Goal: Task Accomplishment & Management: Manage account settings

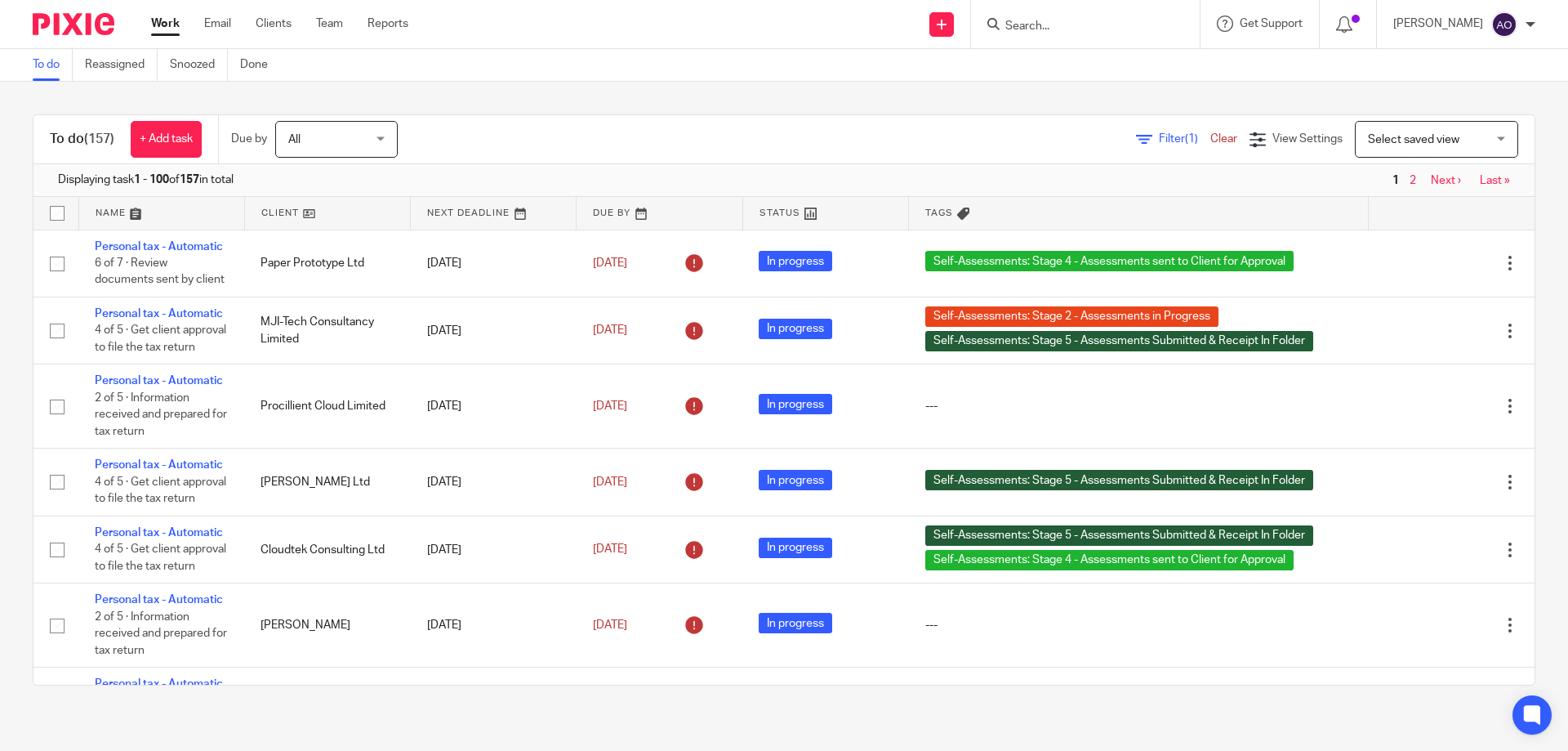
click at [1159, 137] on span "Filter (1)" at bounding box center [1185, 139] width 51 height 12
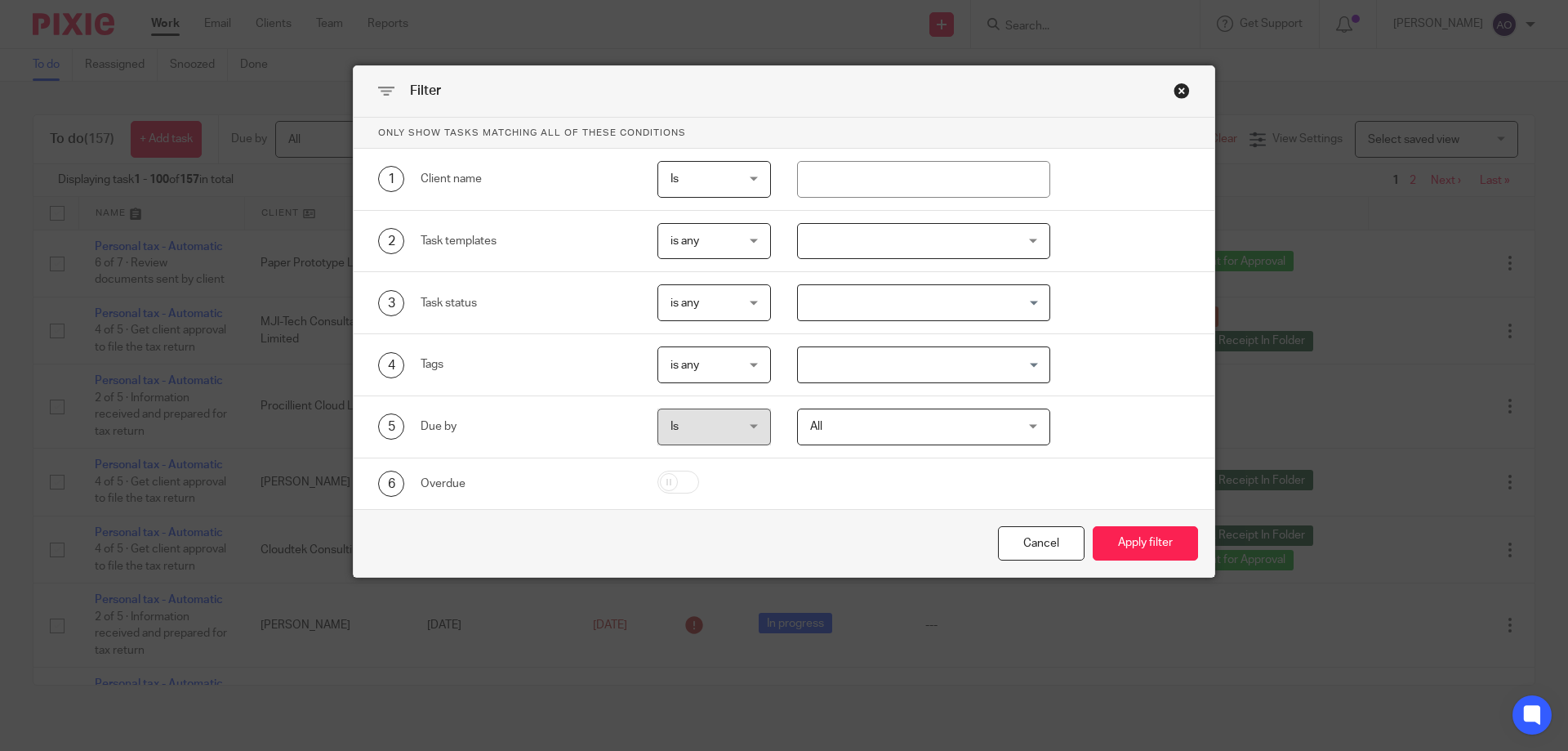
click at [1021, 243] on div at bounding box center [925, 241] width 254 height 37
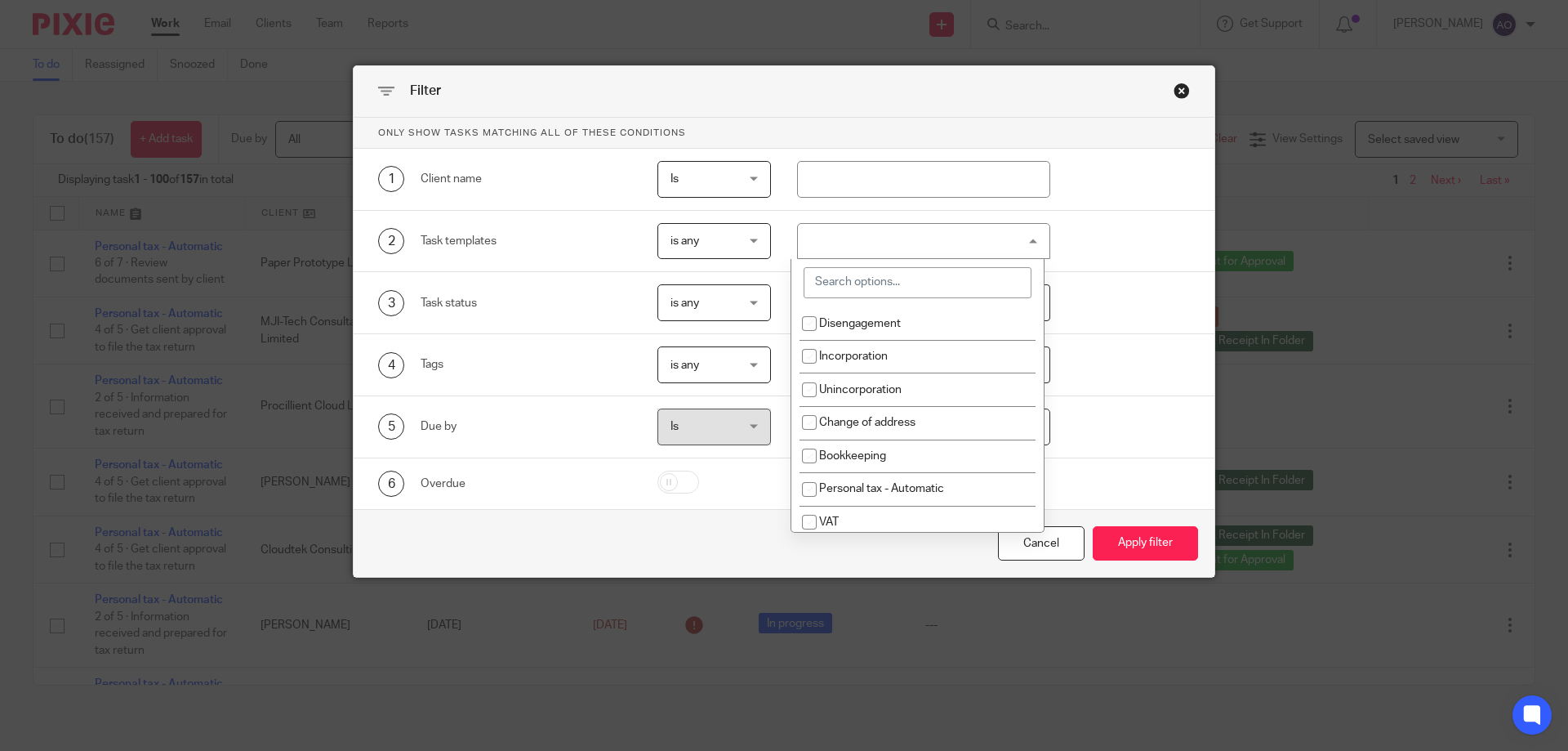
scroll to position [164, 0]
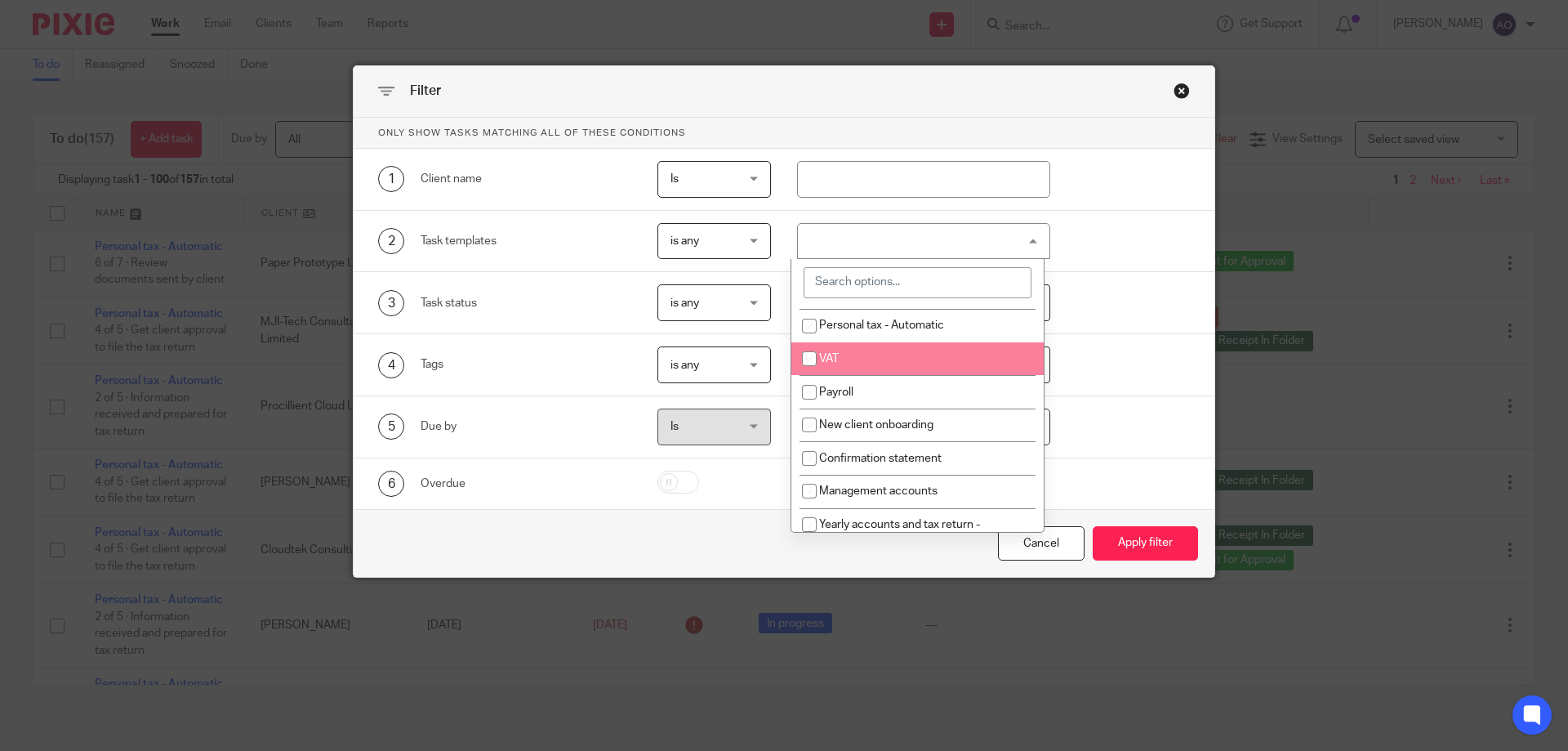
click at [808, 354] on input "checkbox" at bounding box center [810, 359] width 31 height 31
checkbox input "true"
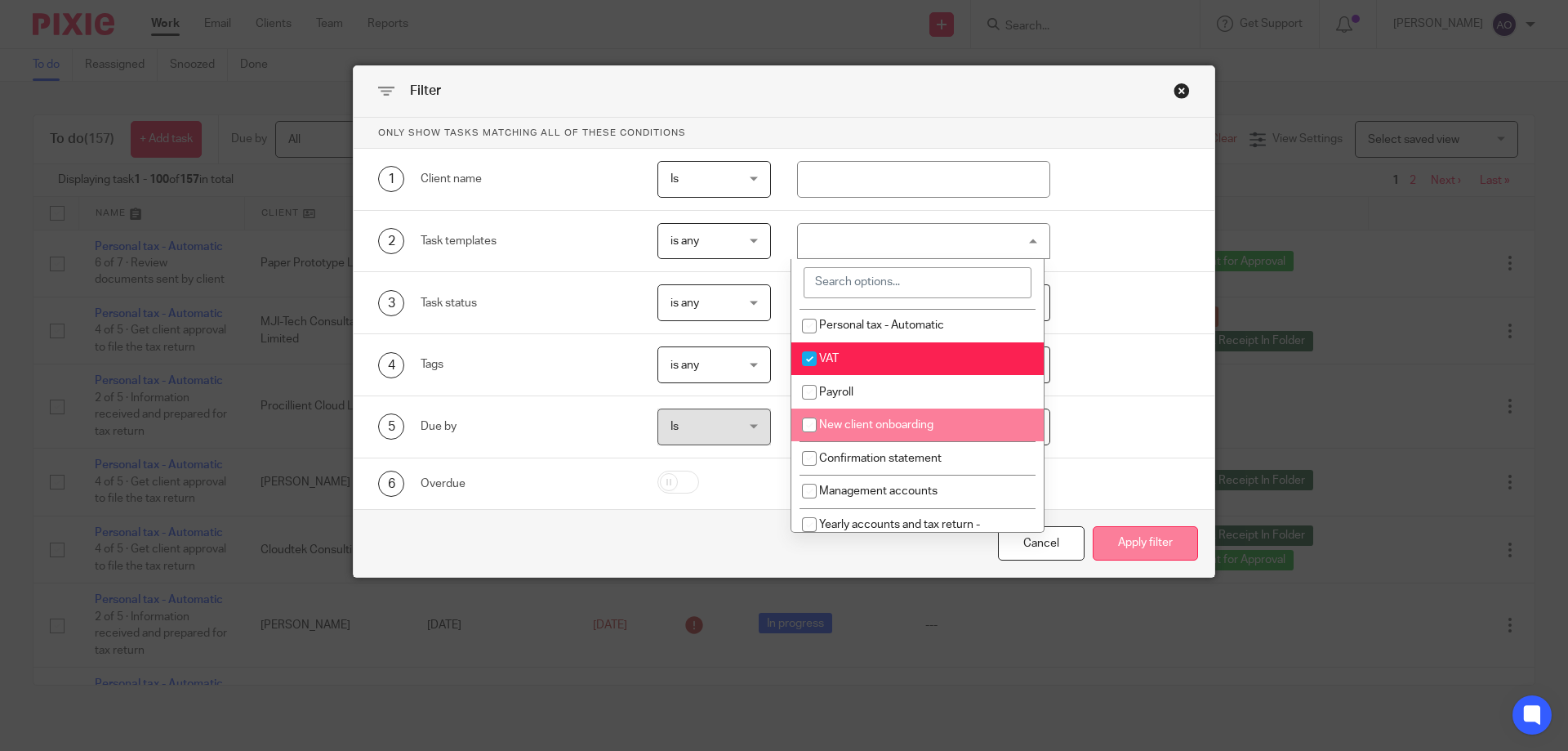
click at [1122, 533] on button "Apply filter" at bounding box center [1146, 544] width 106 height 36
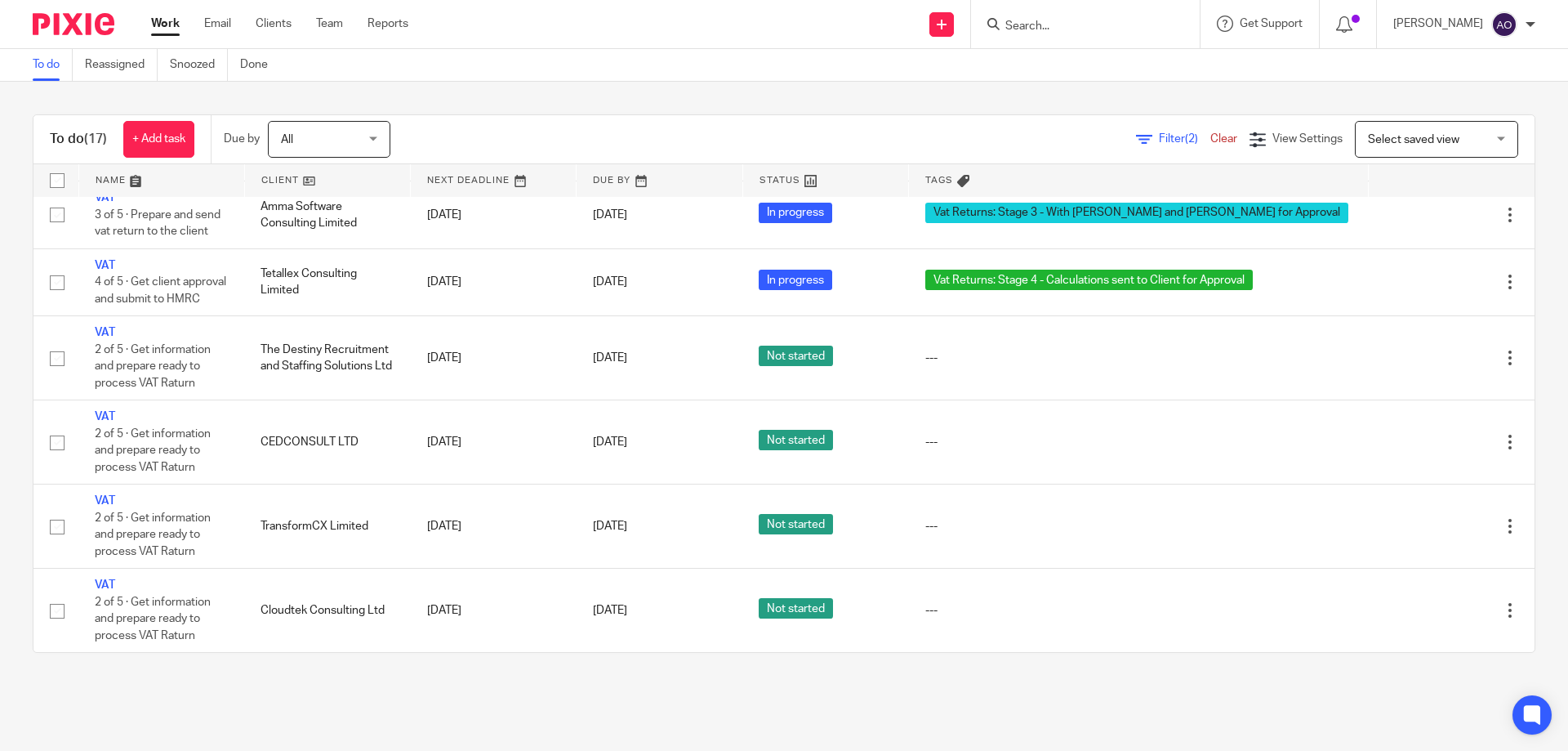
scroll to position [565, 0]
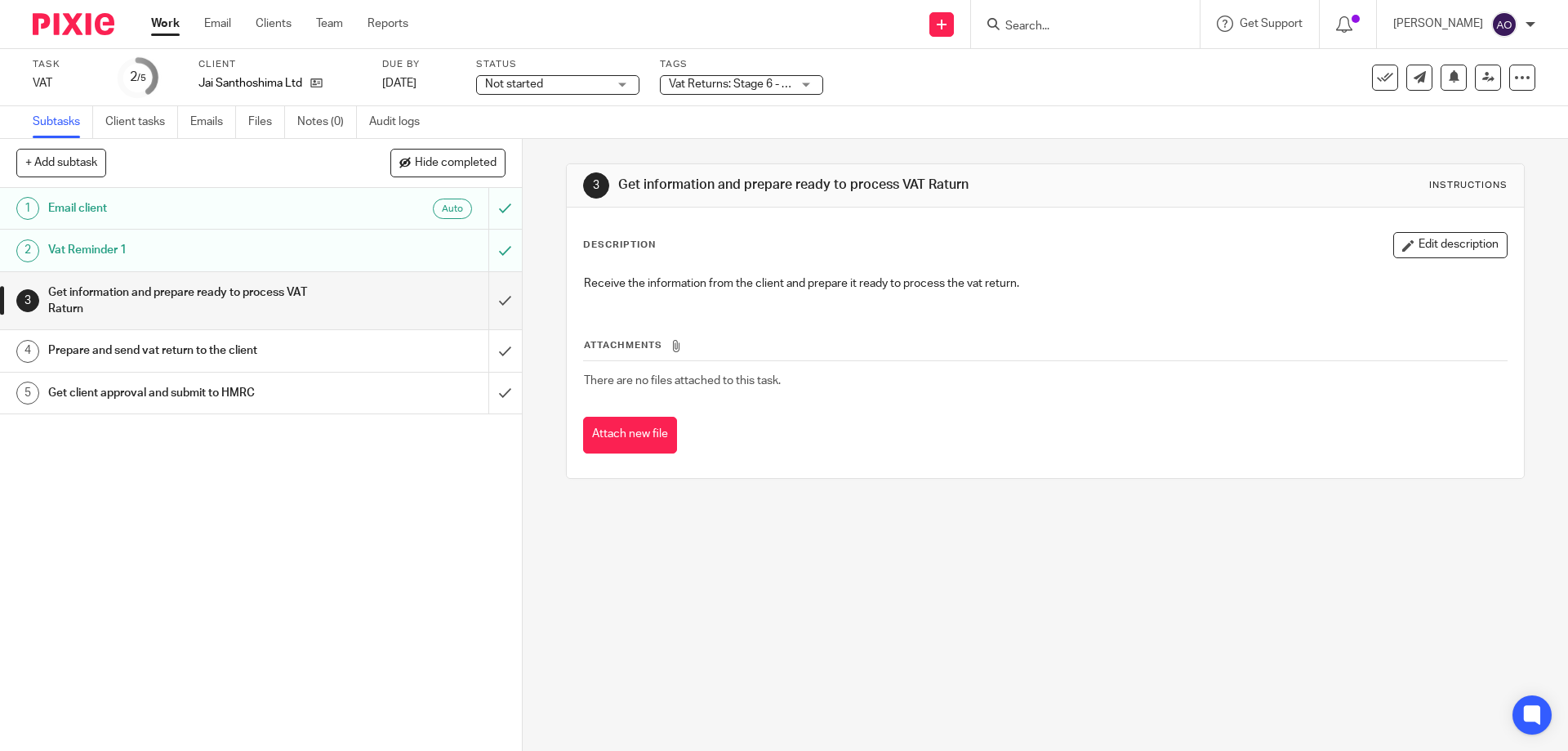
click at [815, 82] on div "Vat Returns: Stage 6 - No Submission Required & Email In Folder" at bounding box center [741, 85] width 163 height 20
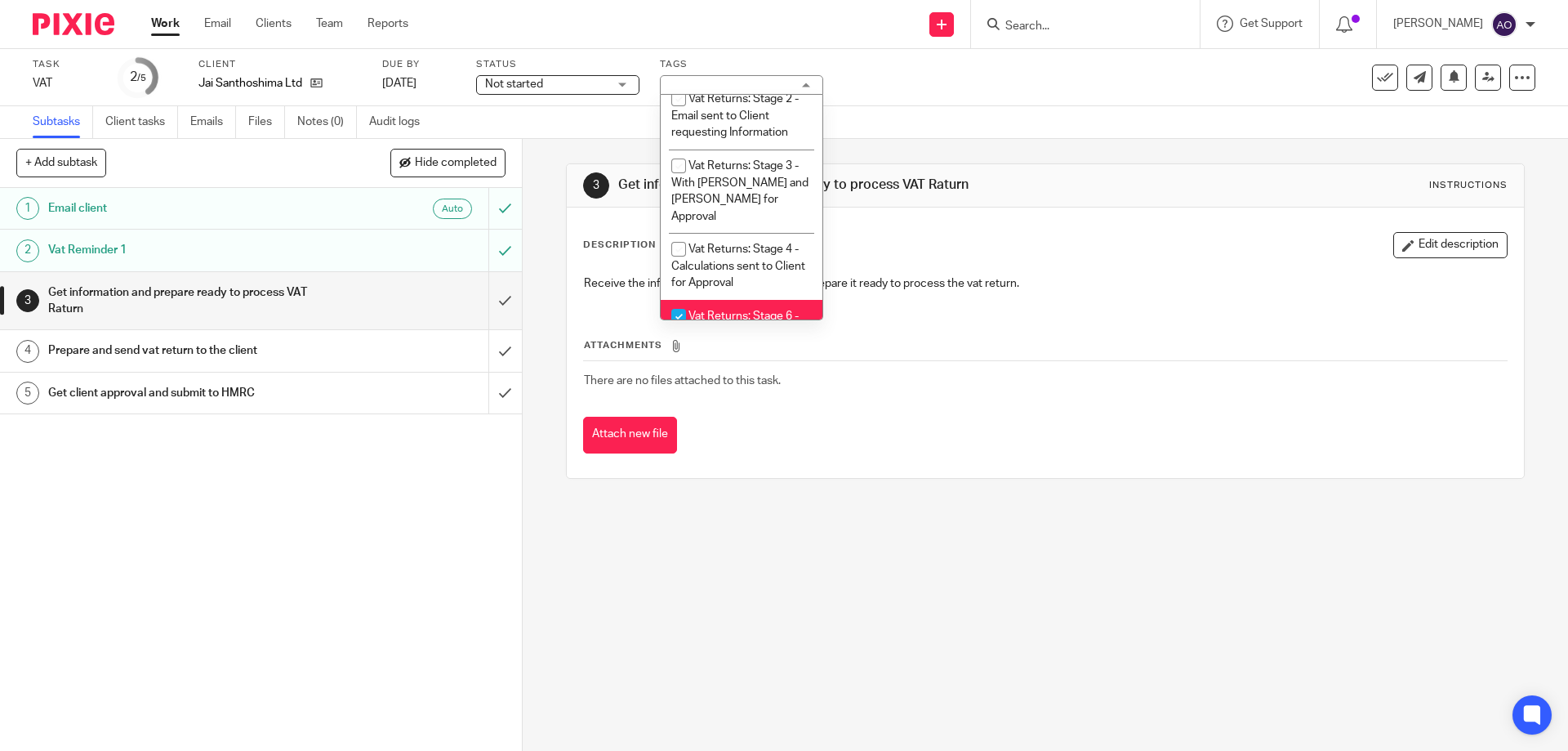
scroll to position [1144, 0]
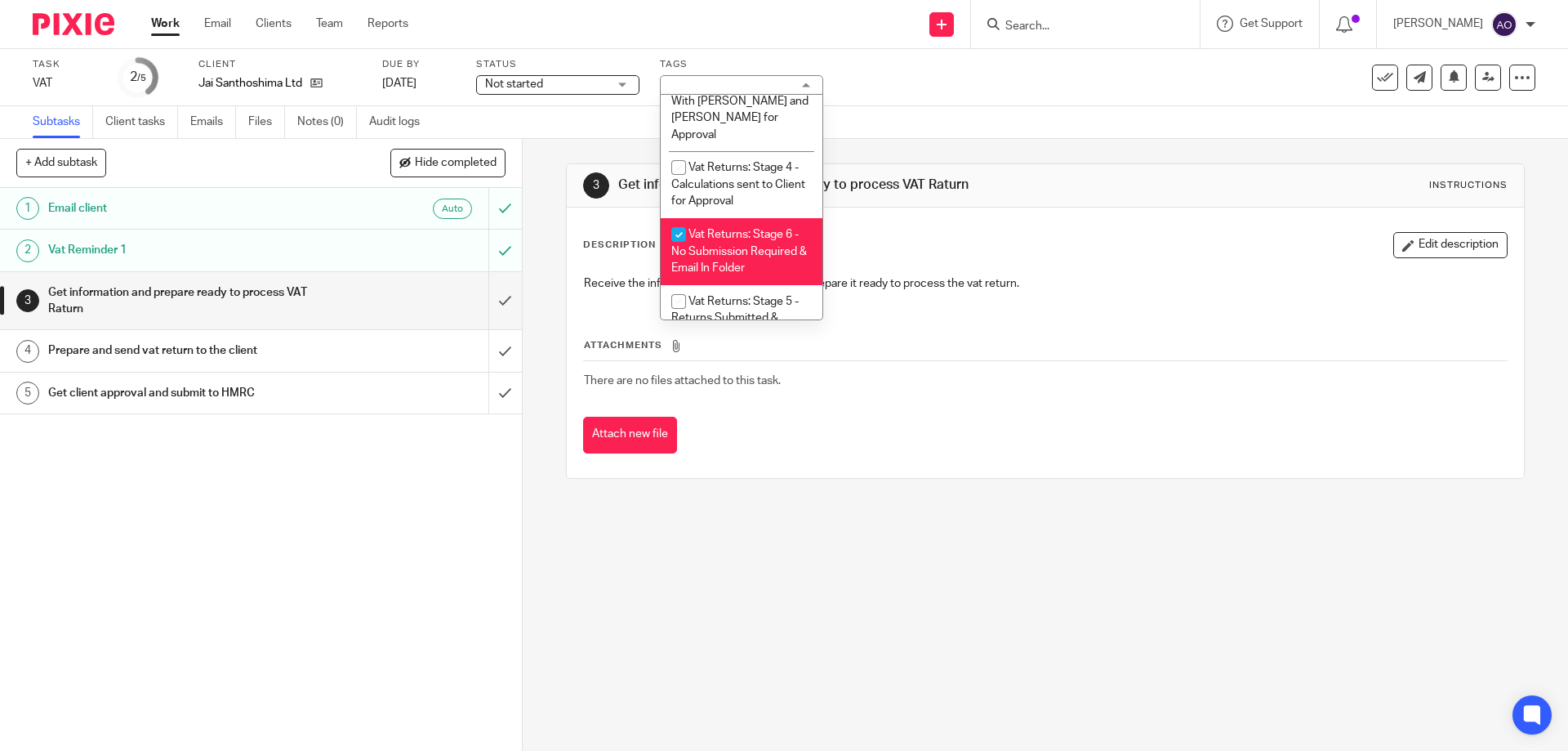
click at [680, 219] on input "checkbox" at bounding box center [679, 235] width 31 height 31
checkbox input "false"
click at [483, 461] on div "1 Email client Auto 2 Vat Reminder 1 3 Get information and prepare ready to pro…" at bounding box center [261, 470] width 522 height 563
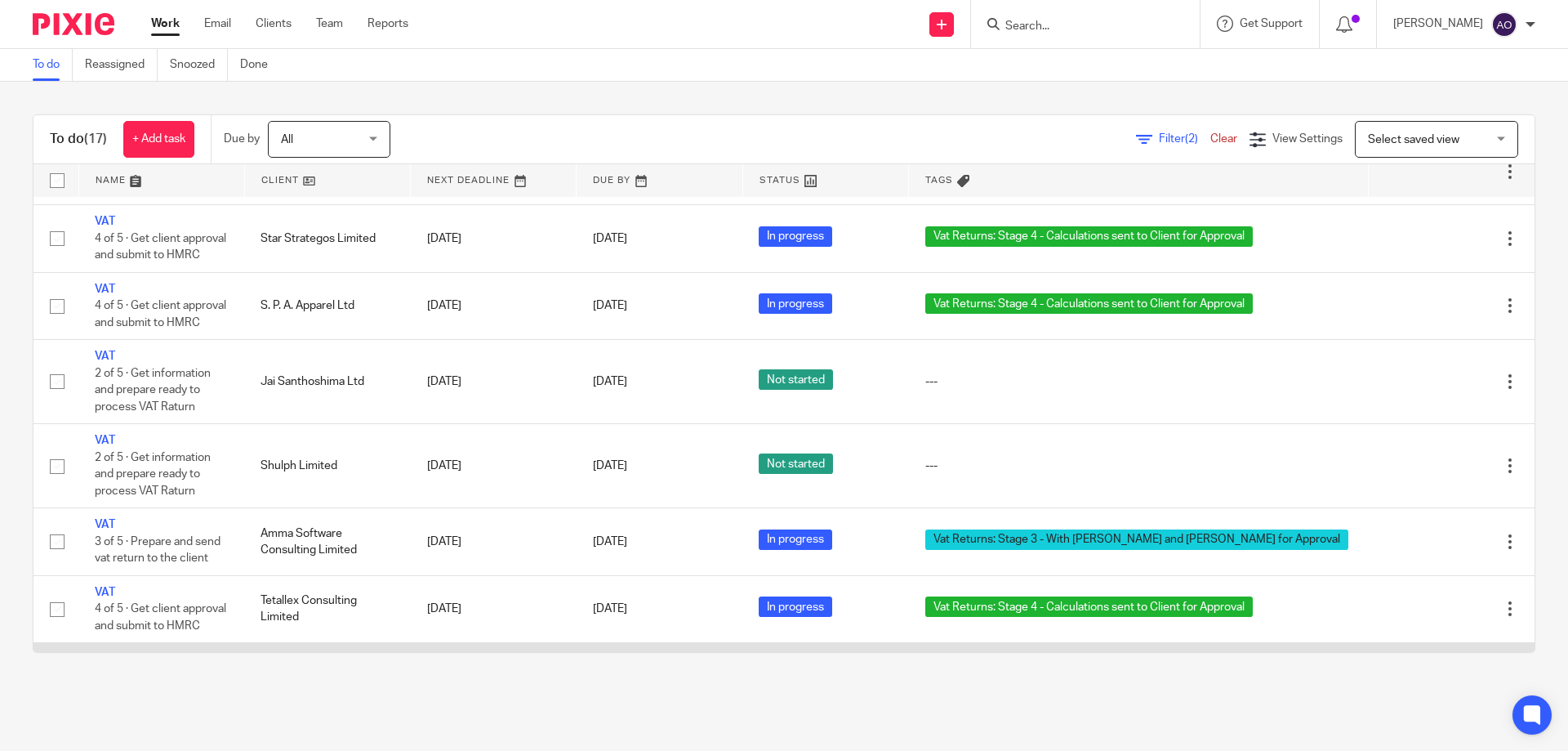
scroll to position [402, 0]
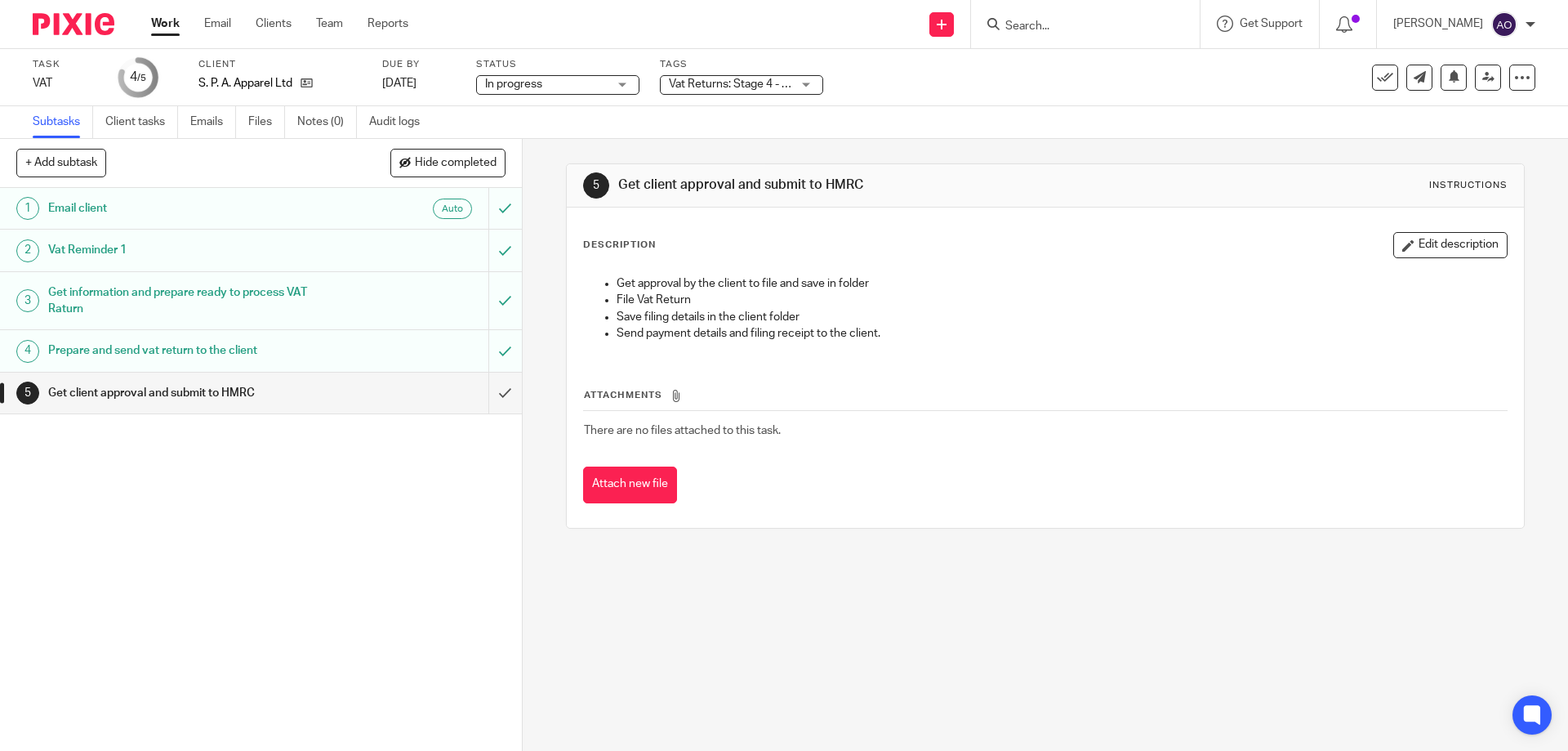
click at [804, 84] on div "Vat Returns: Stage 4 - Calculations sent to Client for Approval" at bounding box center [741, 85] width 163 height 20
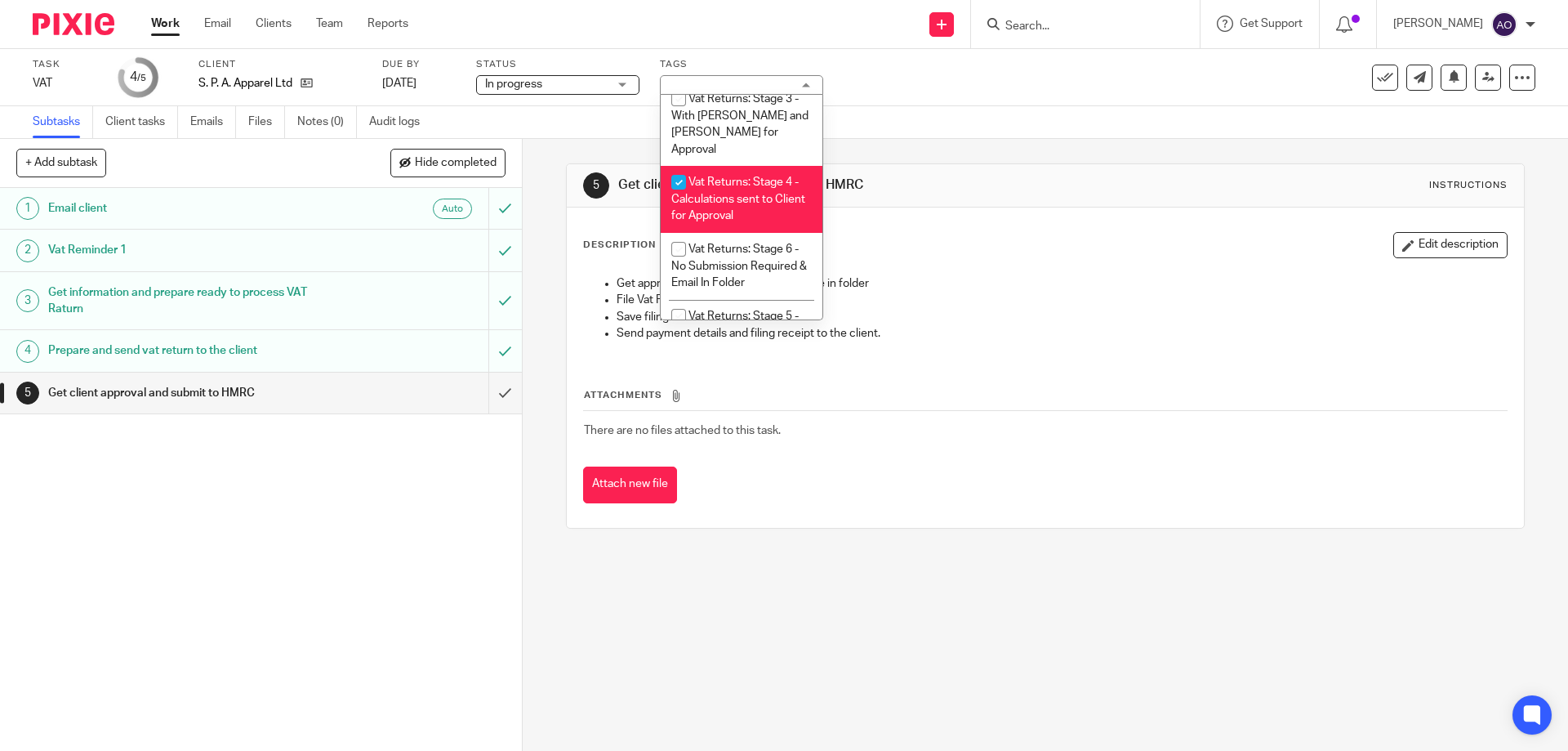
scroll to position [1177, 0]
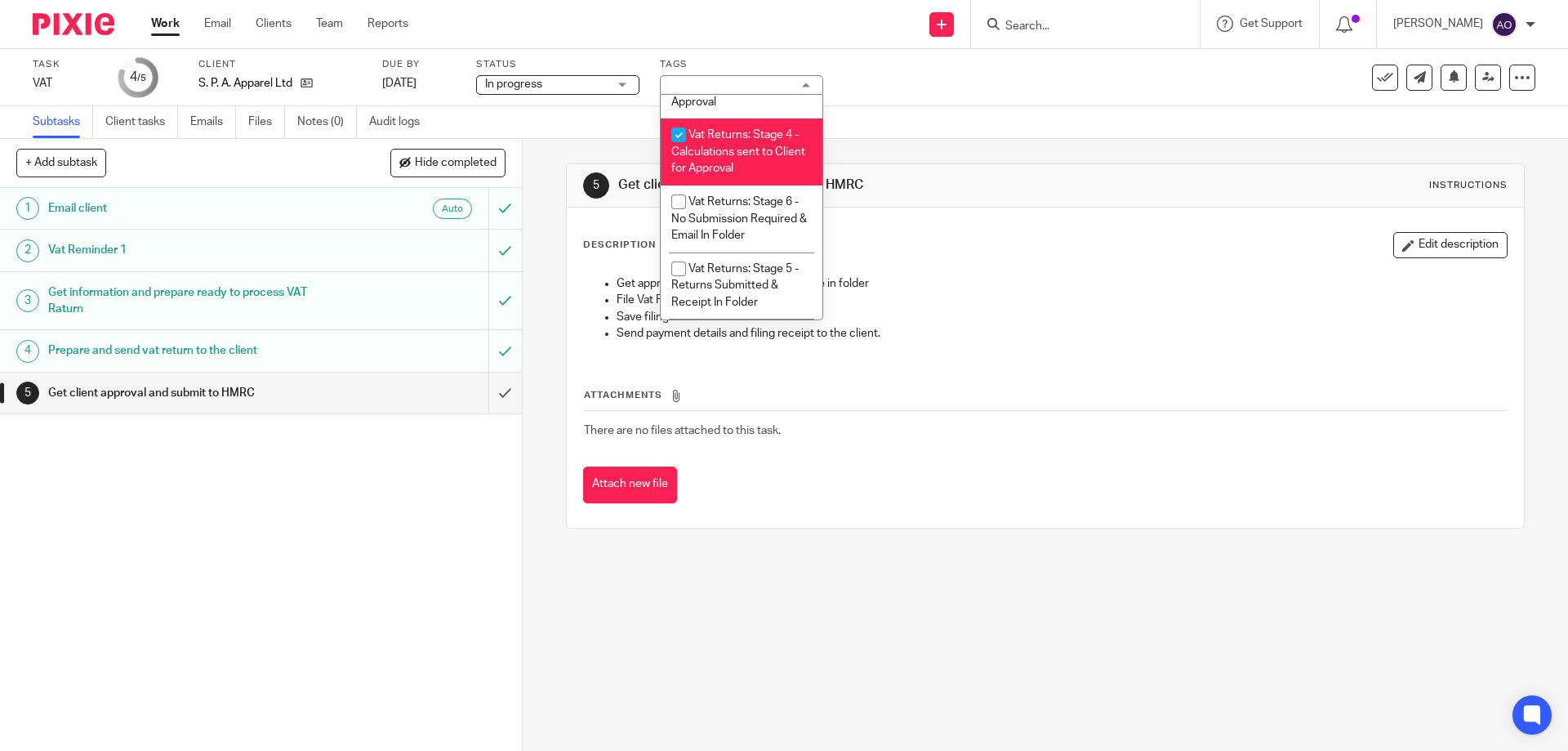
click at [676, 119] on input "checkbox" at bounding box center [679, 135] width 31 height 31
checkbox input "false"
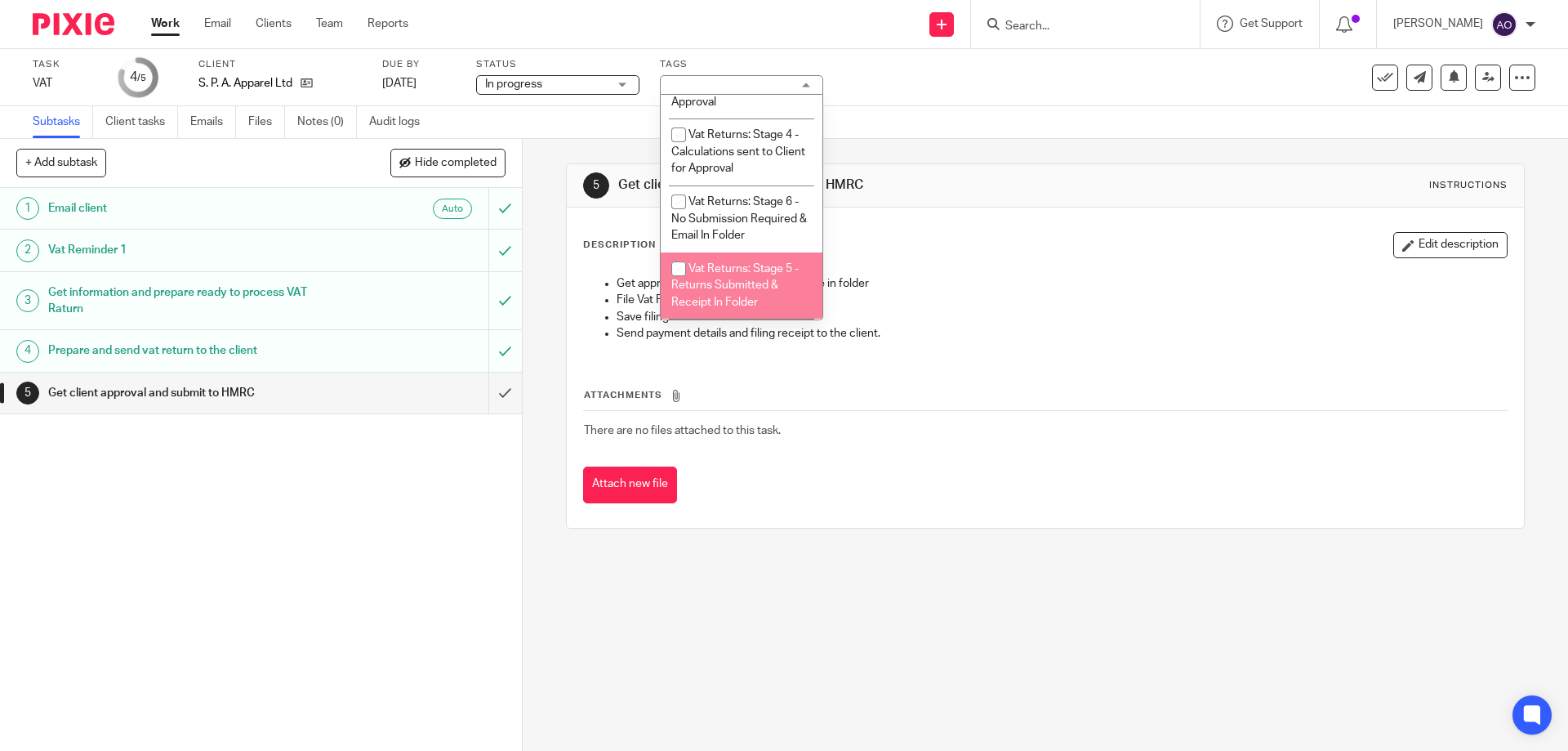
click at [675, 269] on input "checkbox" at bounding box center [679, 269] width 31 height 31
checkbox input "true"
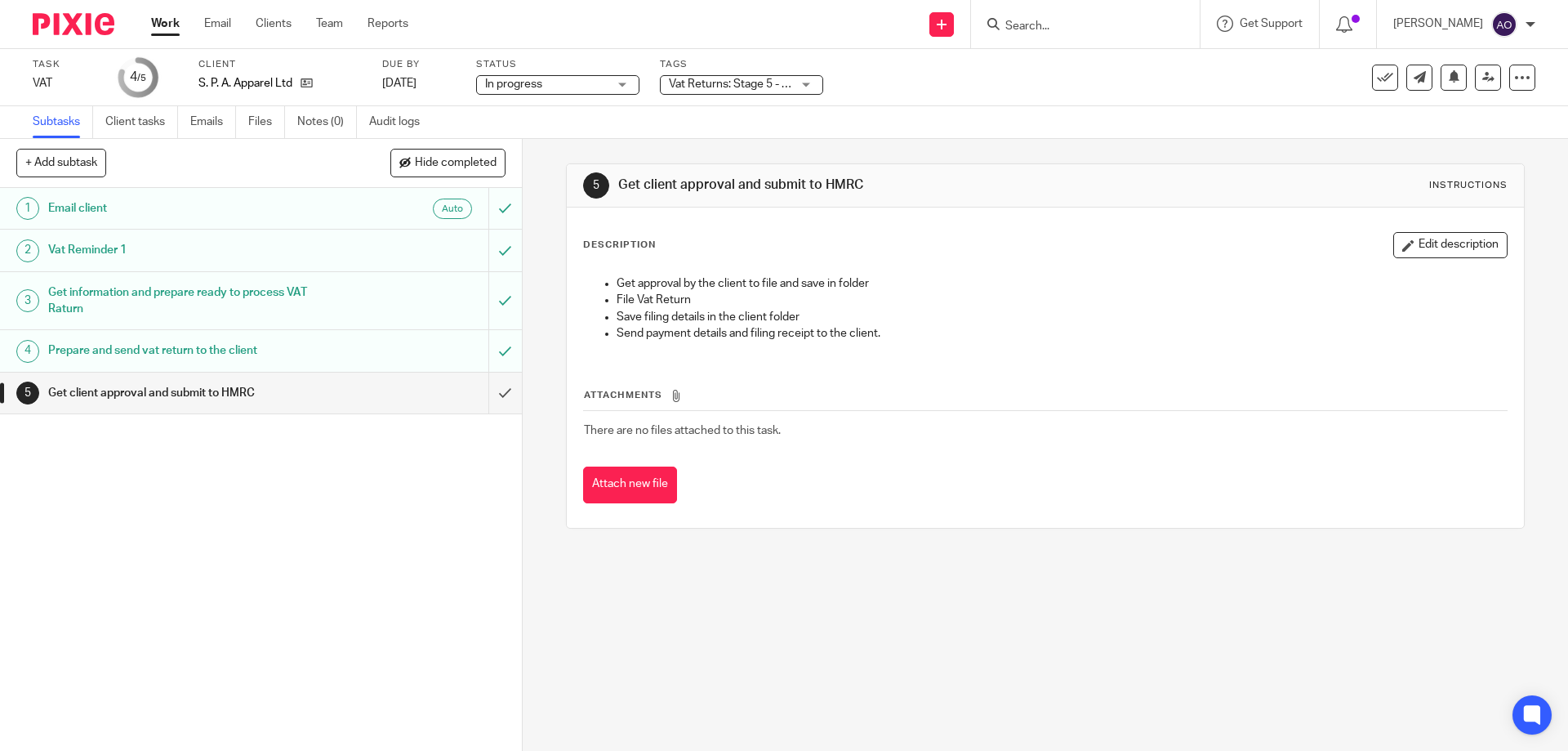
click at [419, 550] on div "1 Email client Auto 2 Vat Reminder 1 3 Get information and prepare ready to pro…" at bounding box center [261, 470] width 522 height 563
click at [494, 392] on input "submit" at bounding box center [261, 392] width 522 height 40
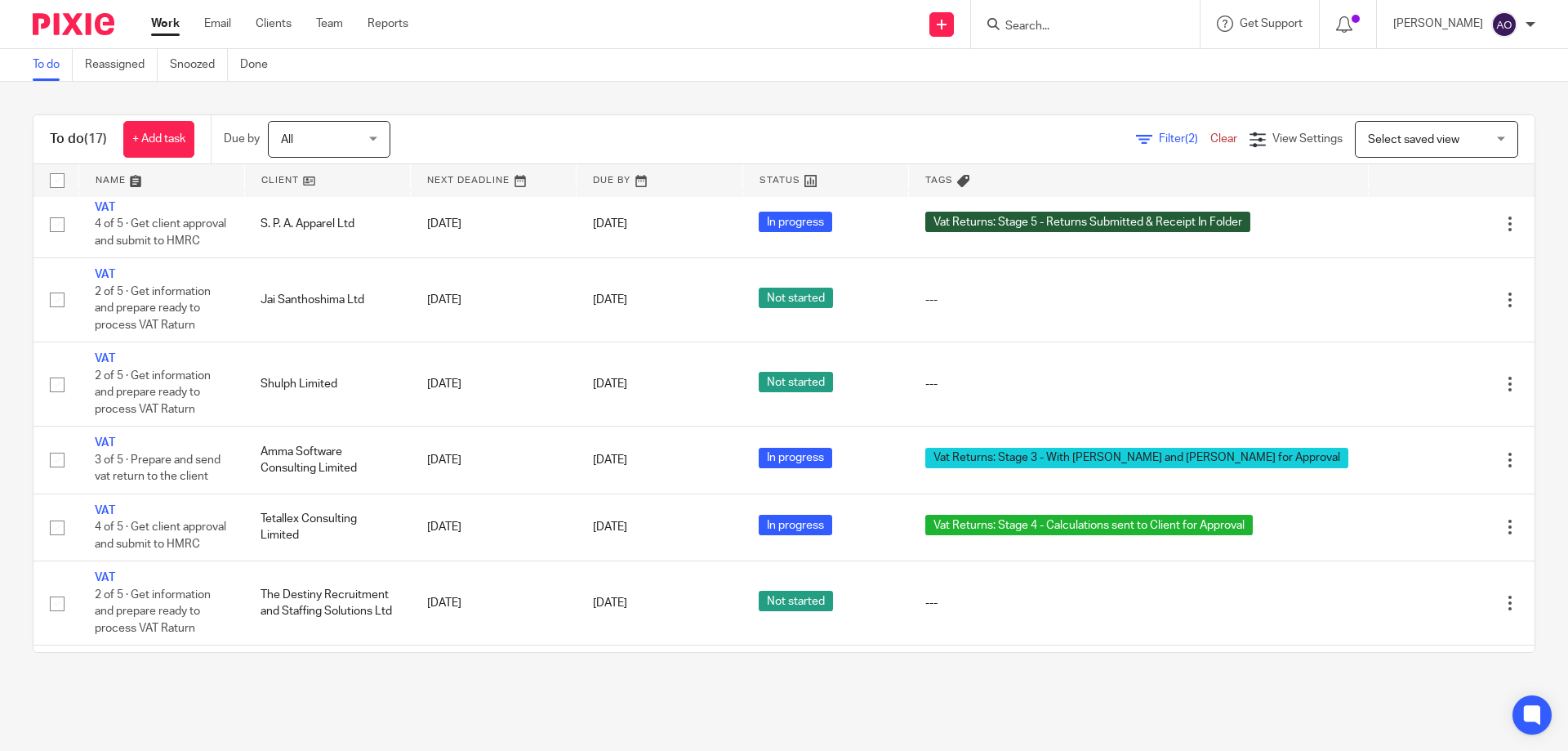
scroll to position [565, 0]
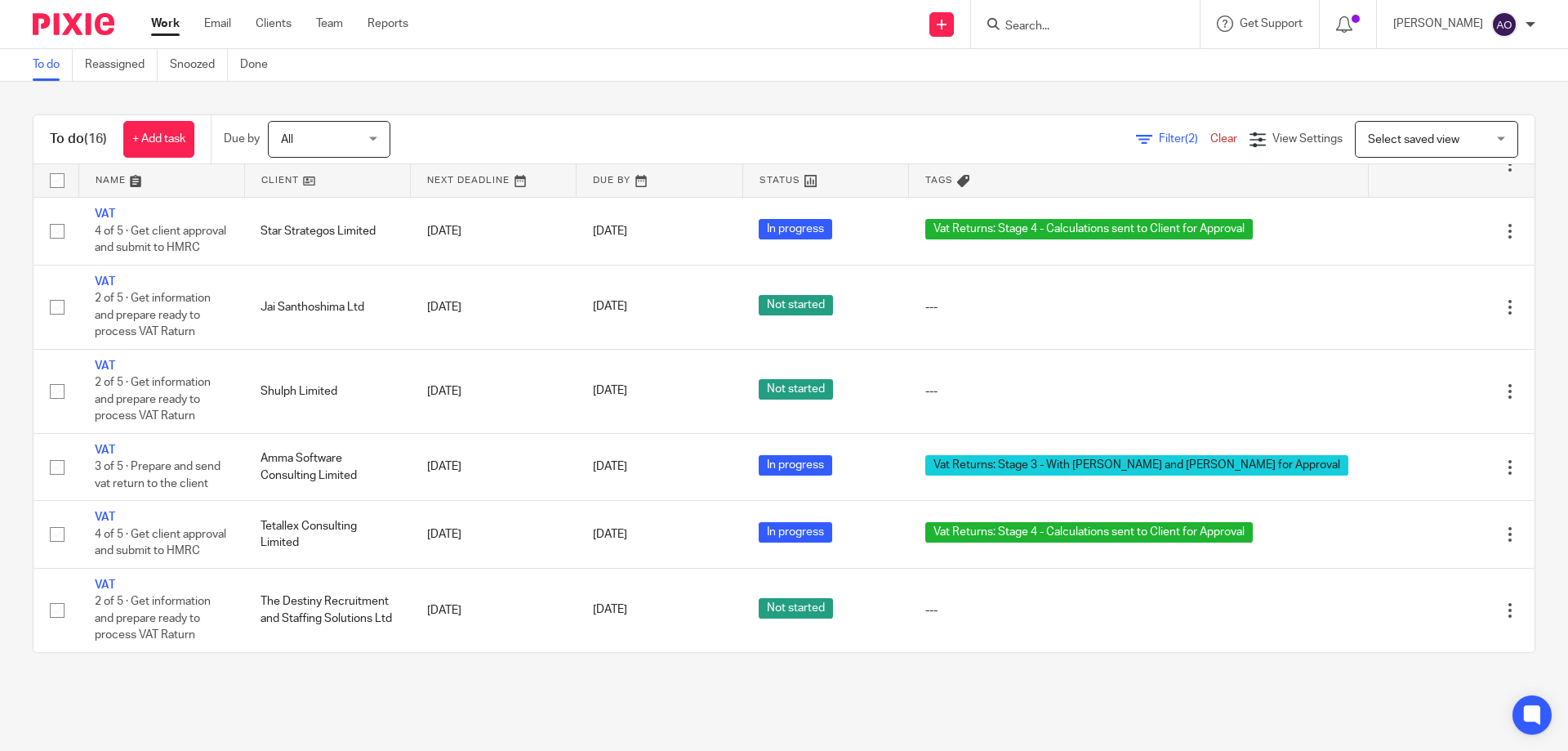
scroll to position [825, 0]
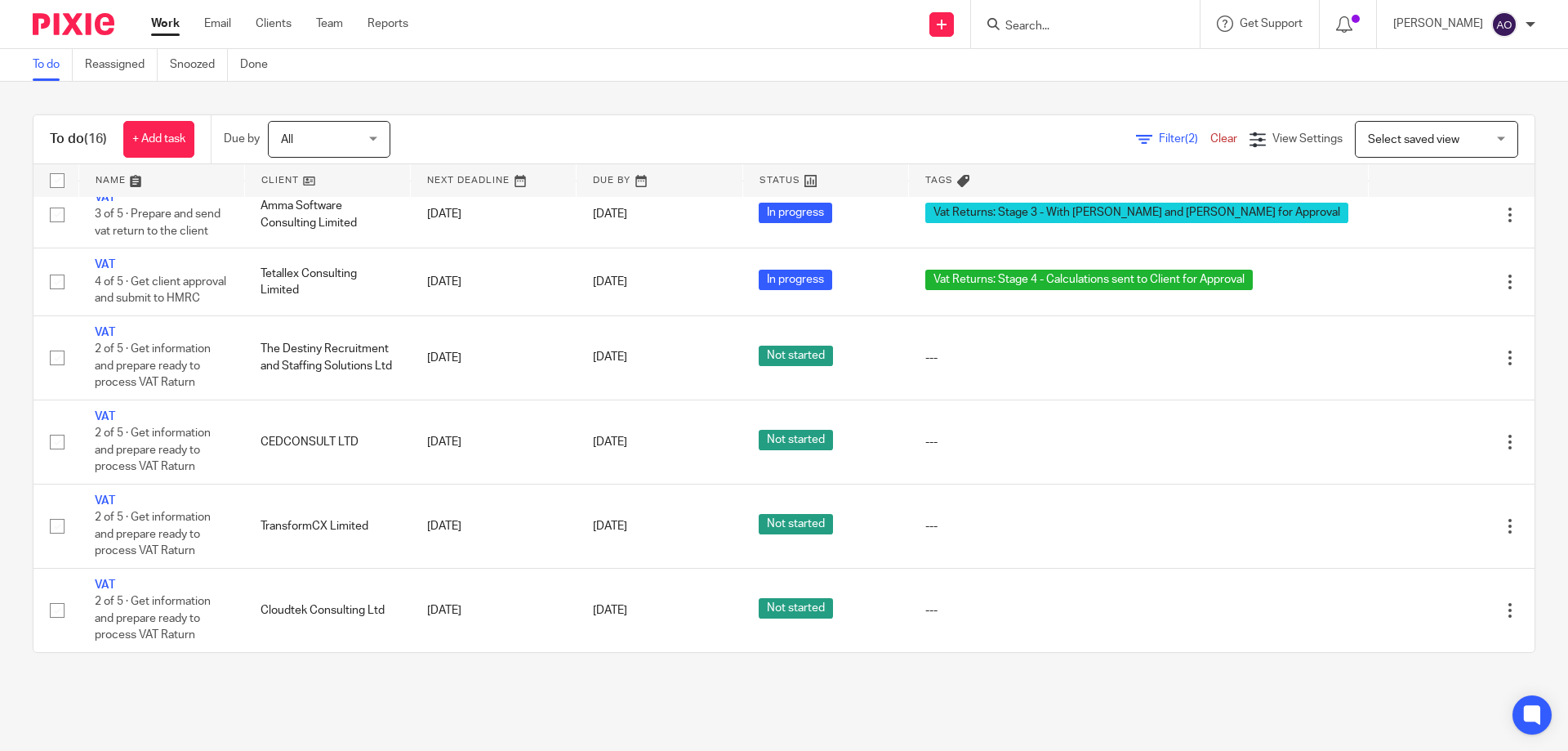
drag, startPoint x: 78, startPoint y: 11, endPoint x: 54, endPoint y: 26, distance: 28.3
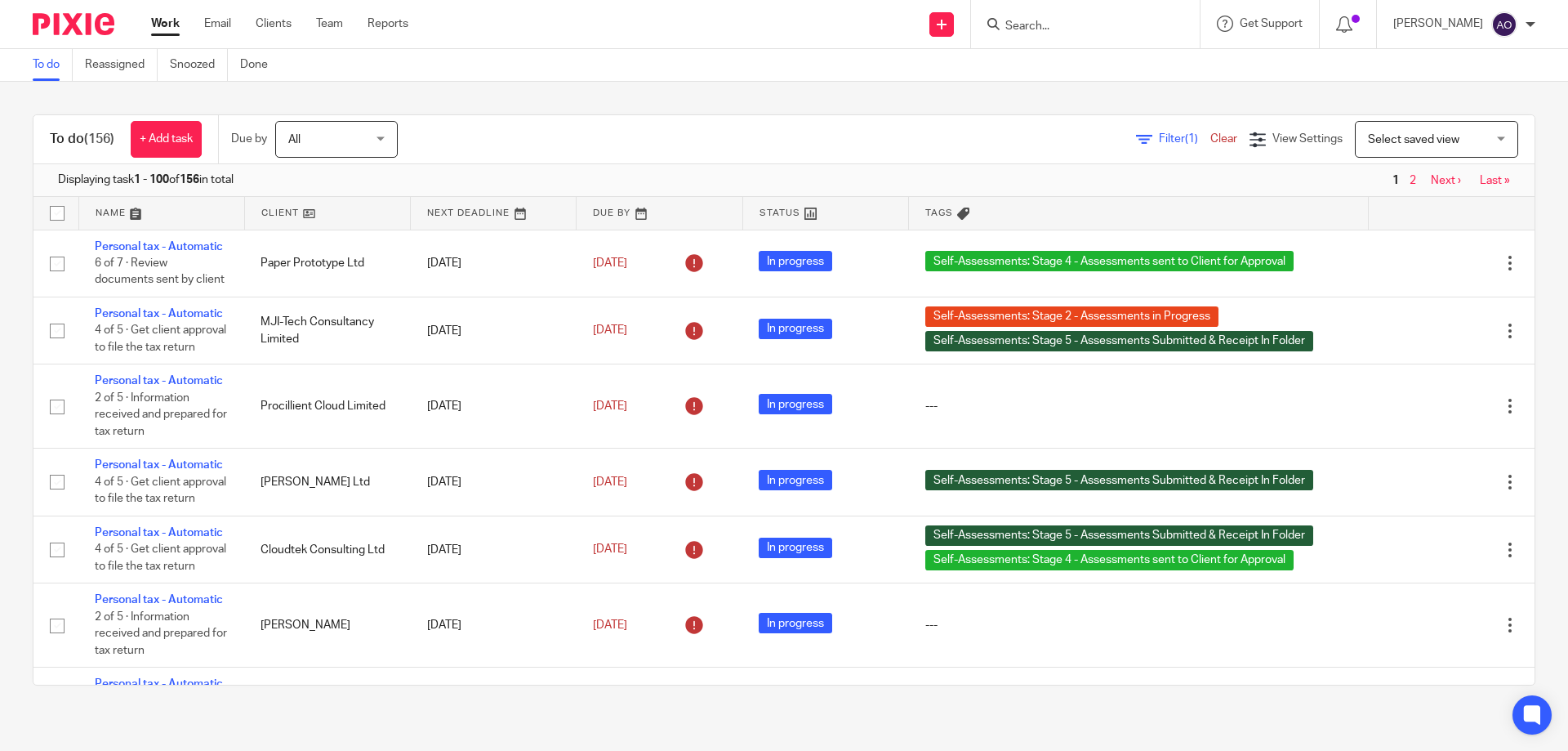
click at [1159, 138] on span "Filter (1)" at bounding box center [1185, 139] width 51 height 12
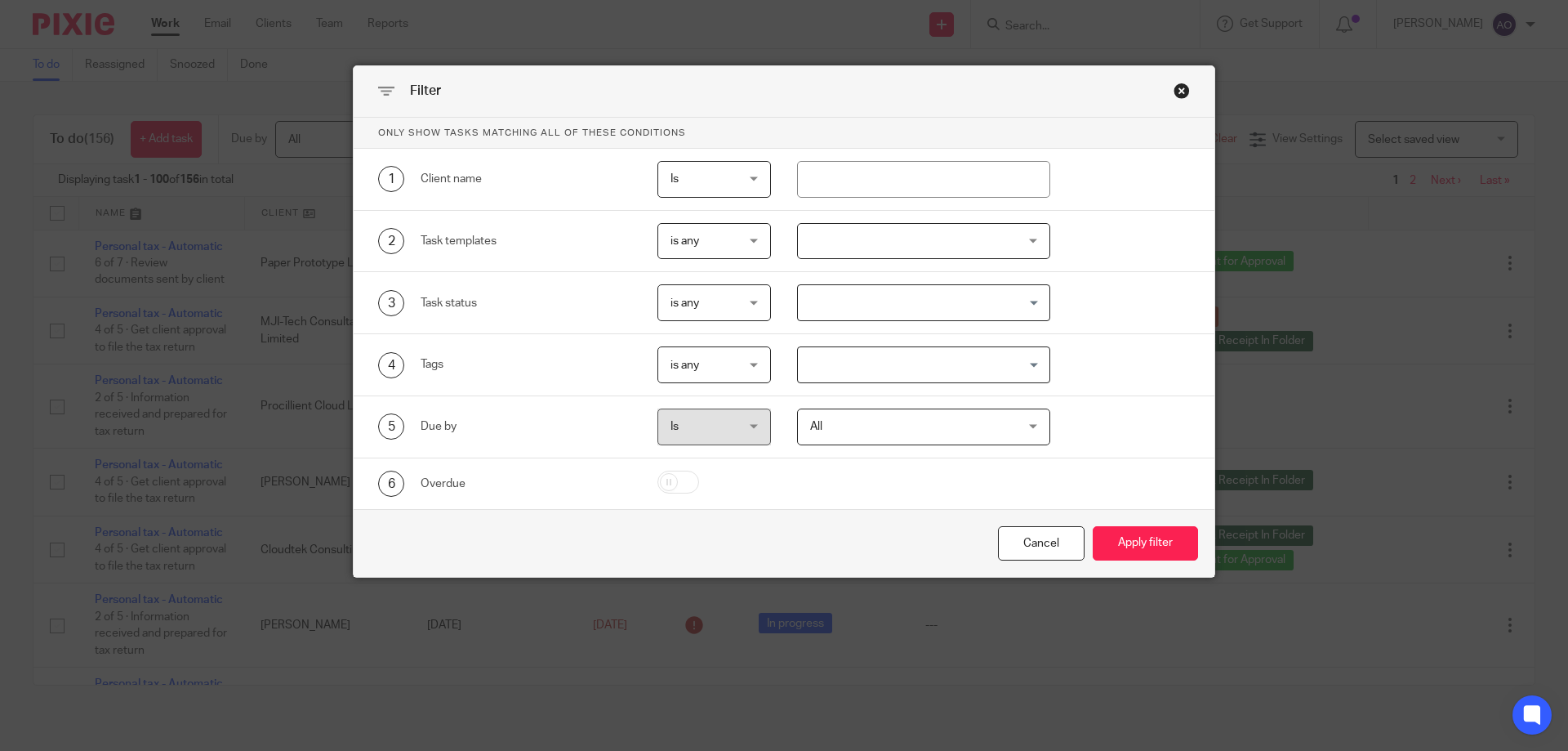
click at [1026, 231] on div at bounding box center [925, 241] width 254 height 37
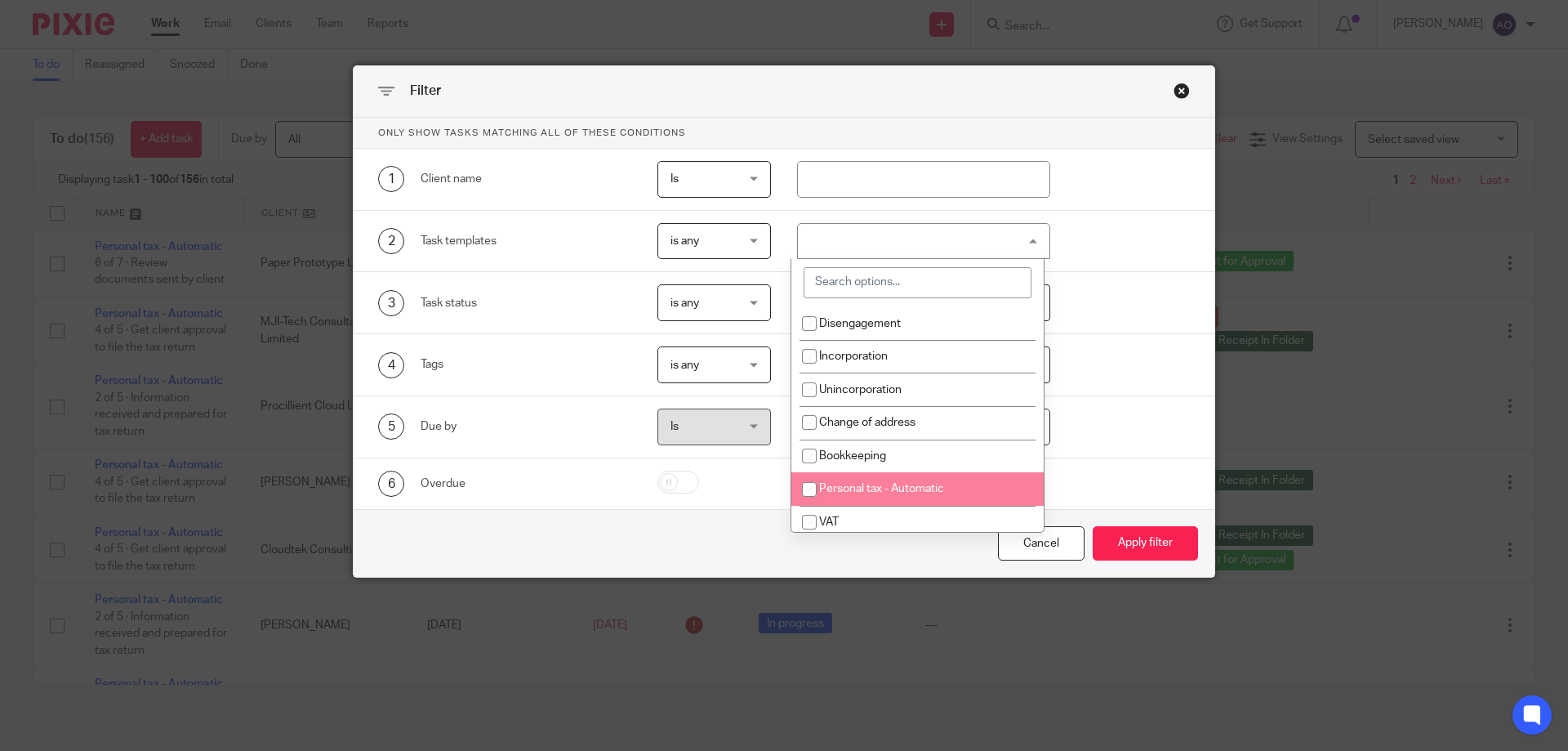
scroll to position [82, 0]
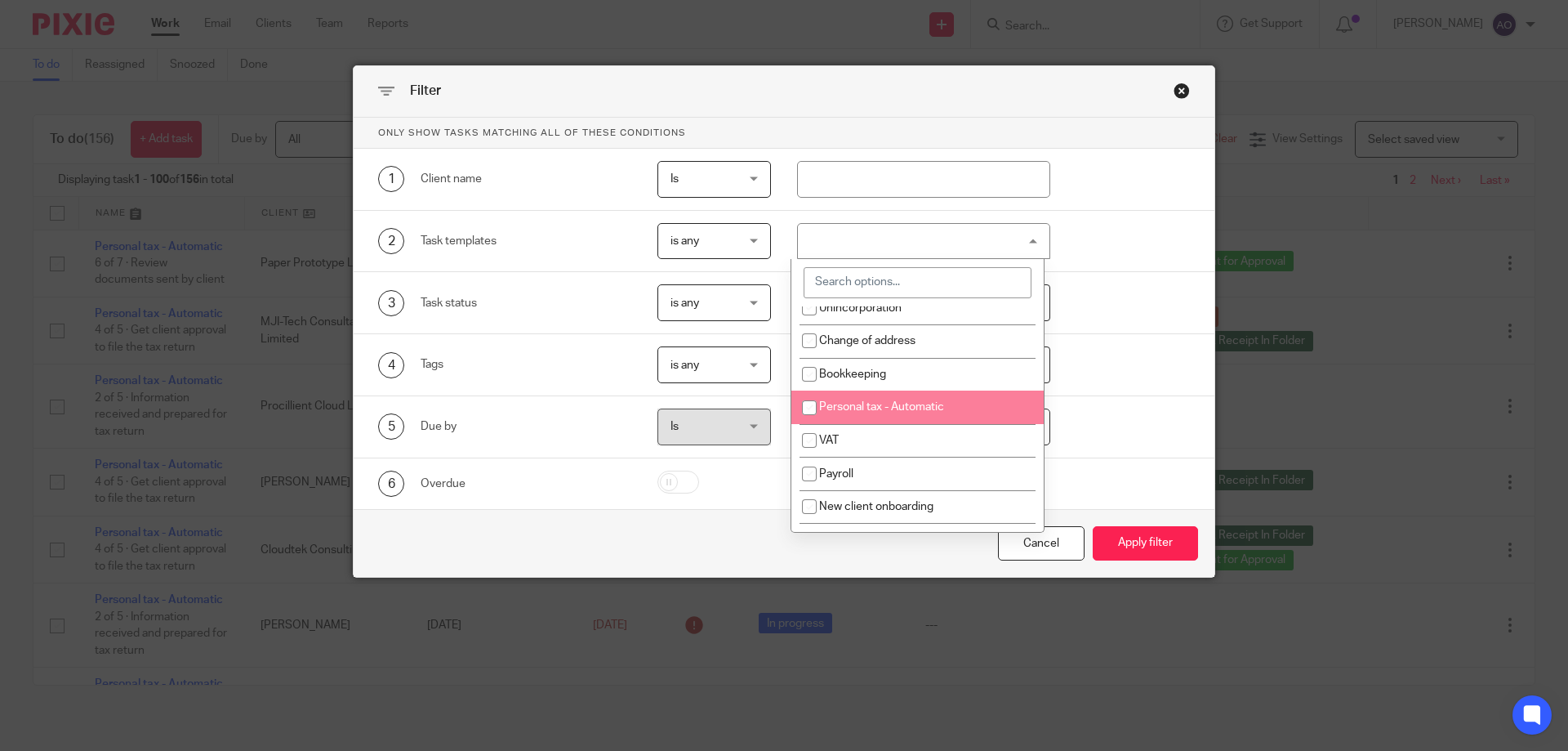
click at [907, 405] on span "Personal tax - Automatic" at bounding box center [881, 407] width 125 height 12
checkbox input "true"
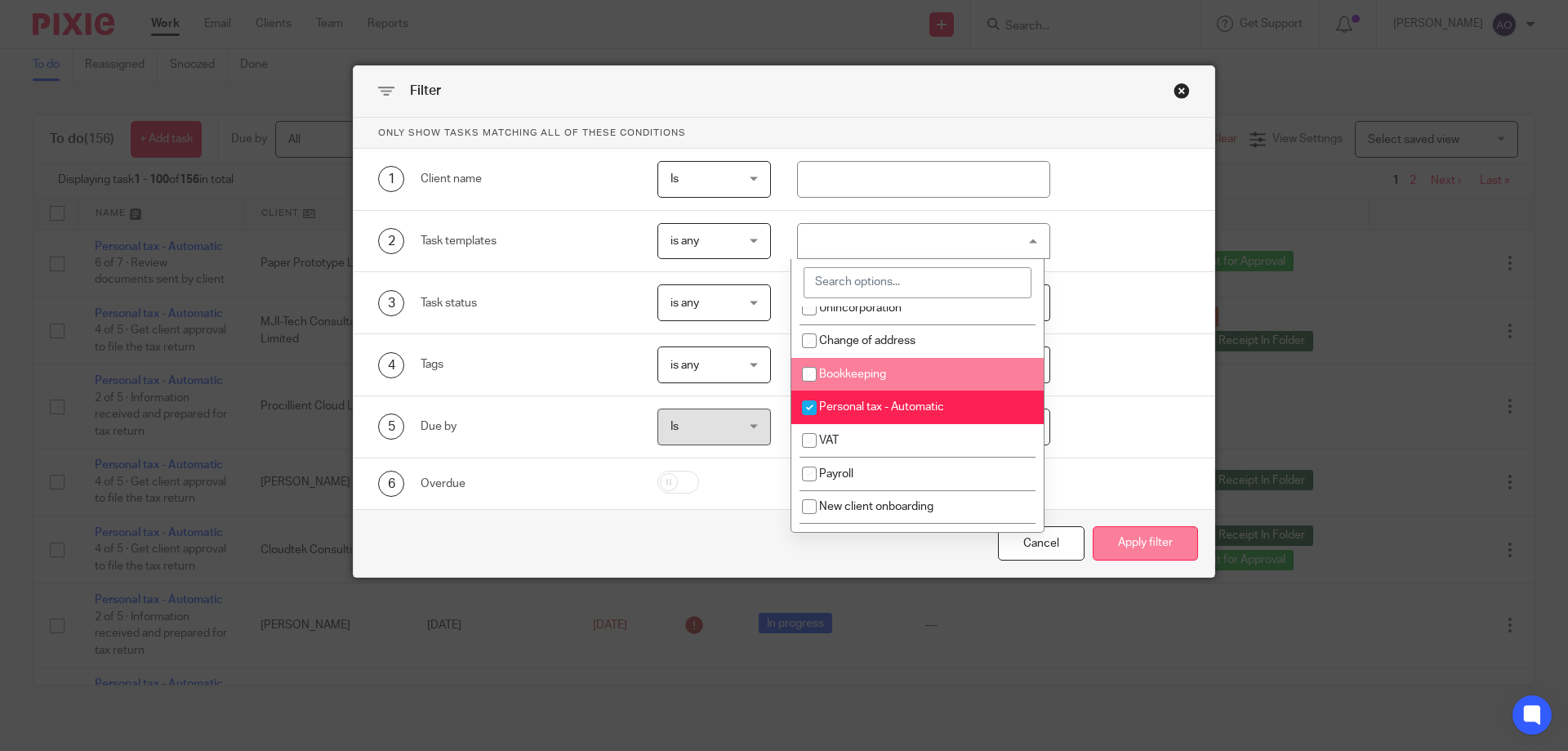
click at [1147, 537] on button "Apply filter" at bounding box center [1146, 544] width 106 height 36
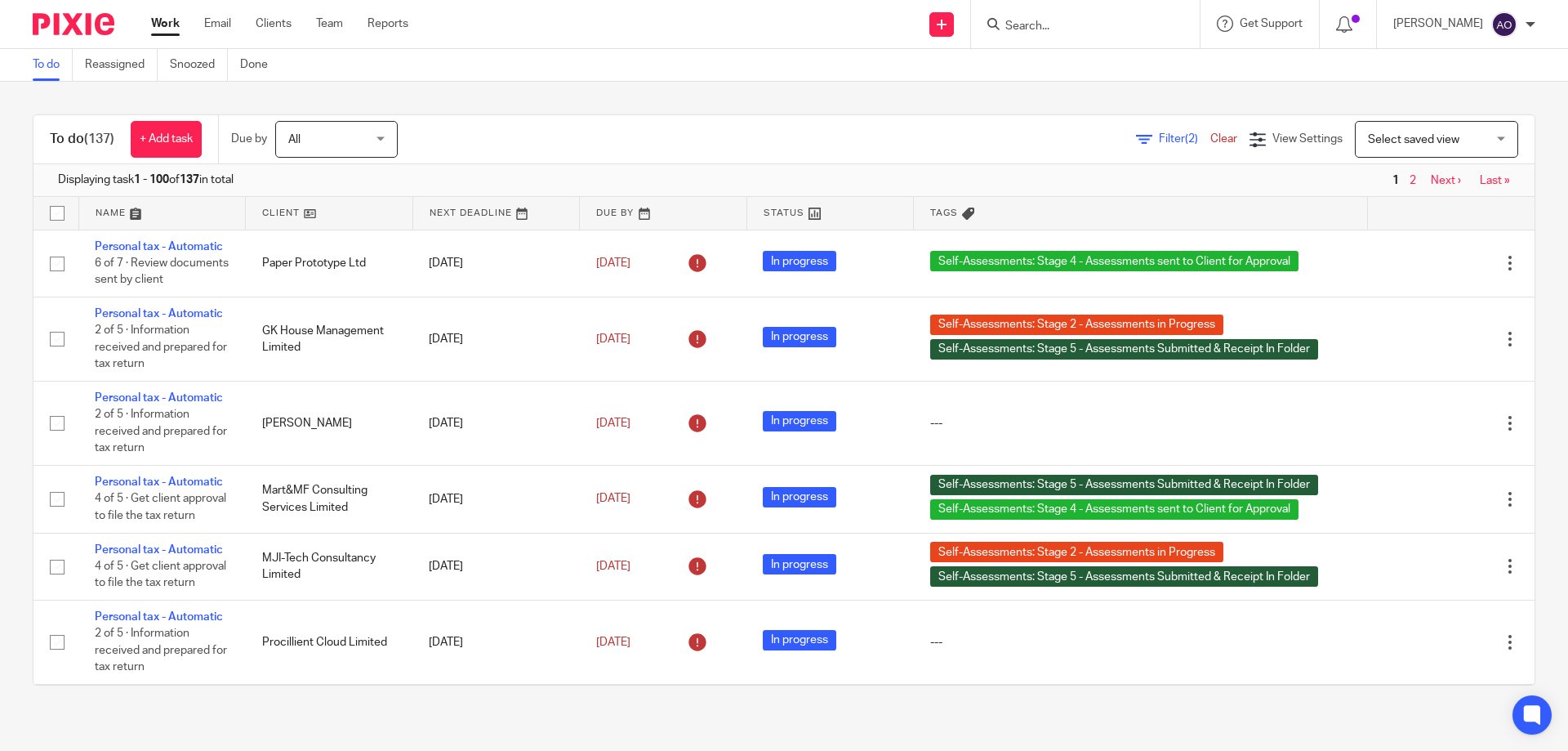
click at [300, 215] on link at bounding box center [329, 213] width 167 height 33
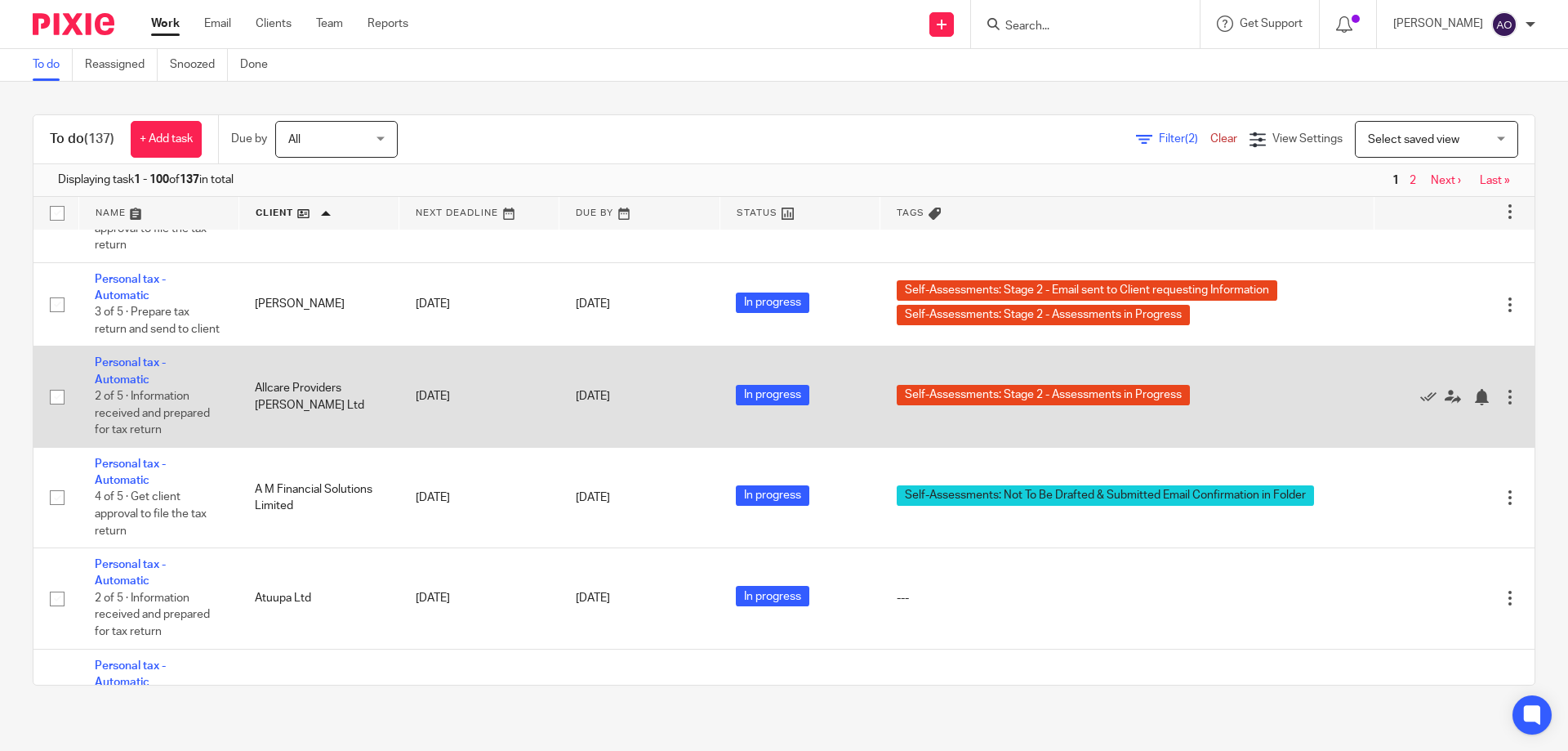
scroll to position [491, 0]
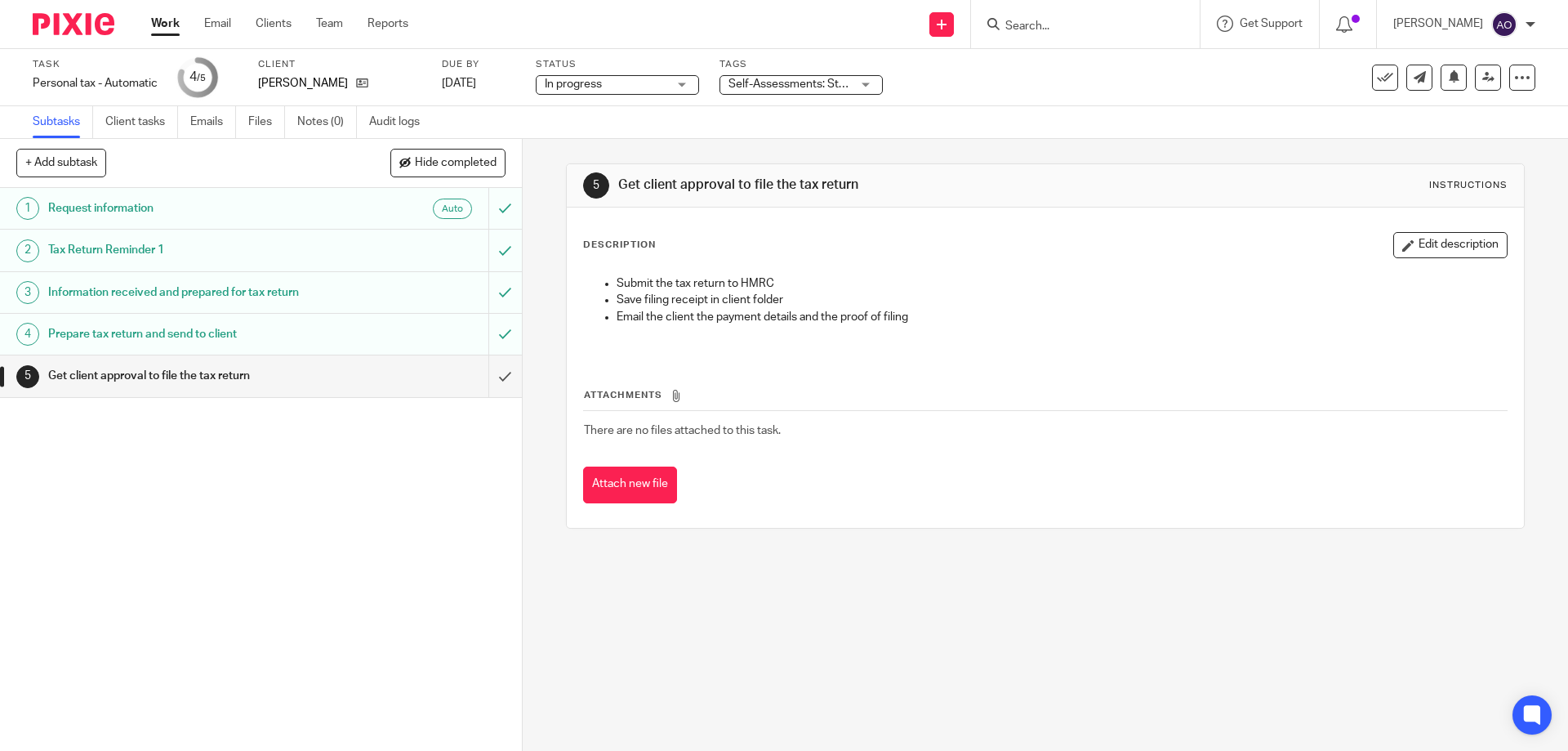
click at [865, 81] on div "Self-Assessments: Stage 4 - Assessments sent to Client for Approval" at bounding box center [802, 85] width 163 height 20
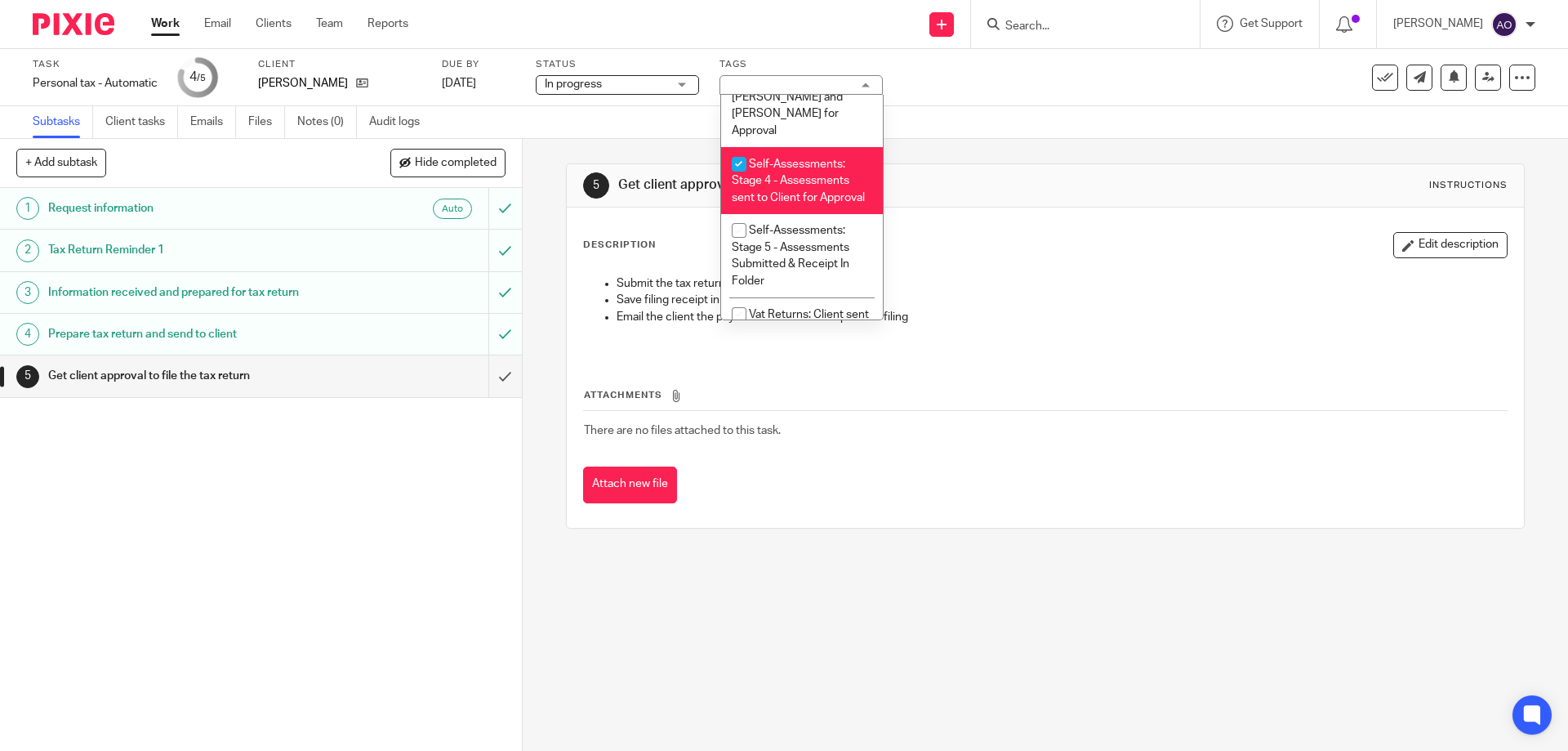
scroll to position [687, 0]
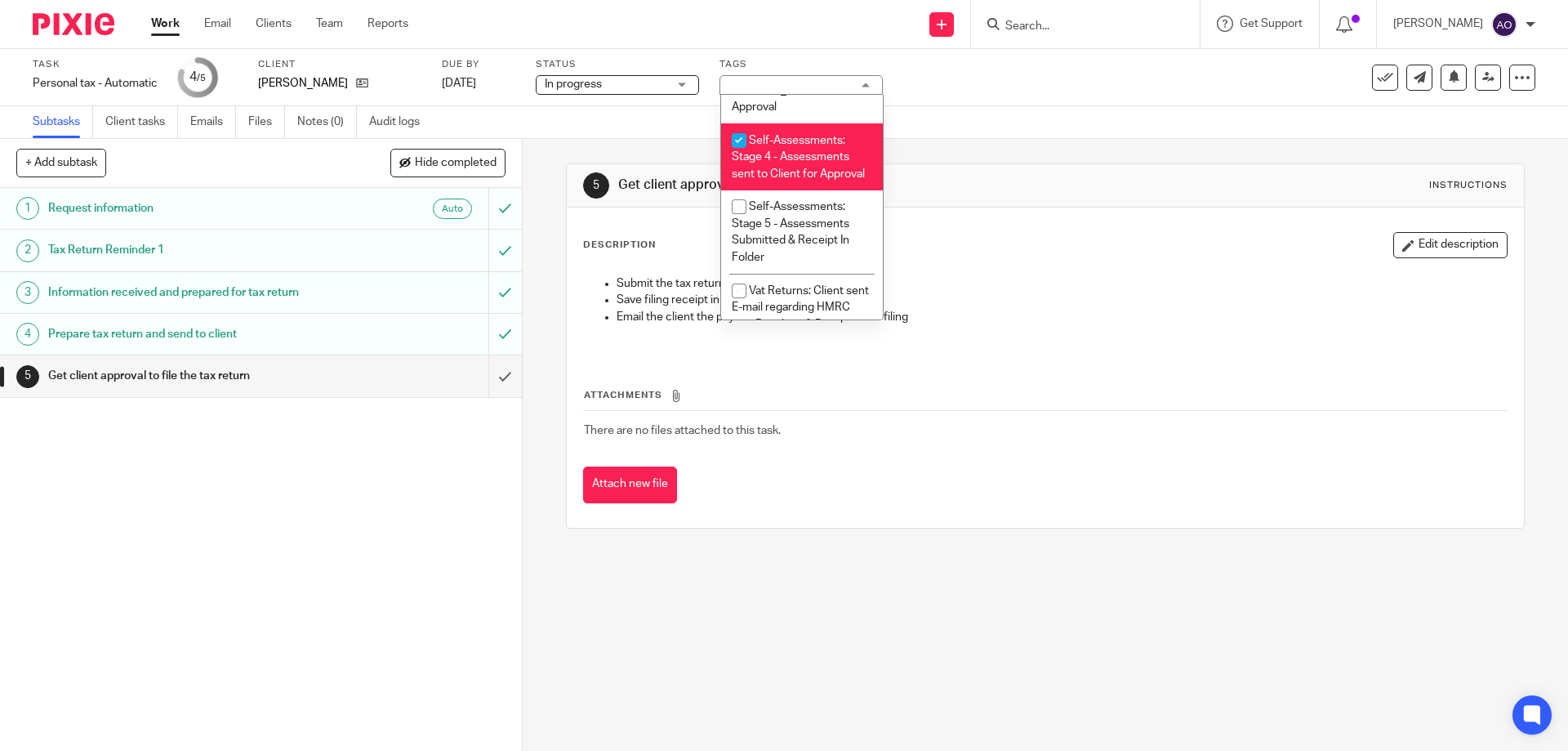
click at [737, 125] on input "checkbox" at bounding box center [740, 140] width 31 height 31
checkbox input "false"
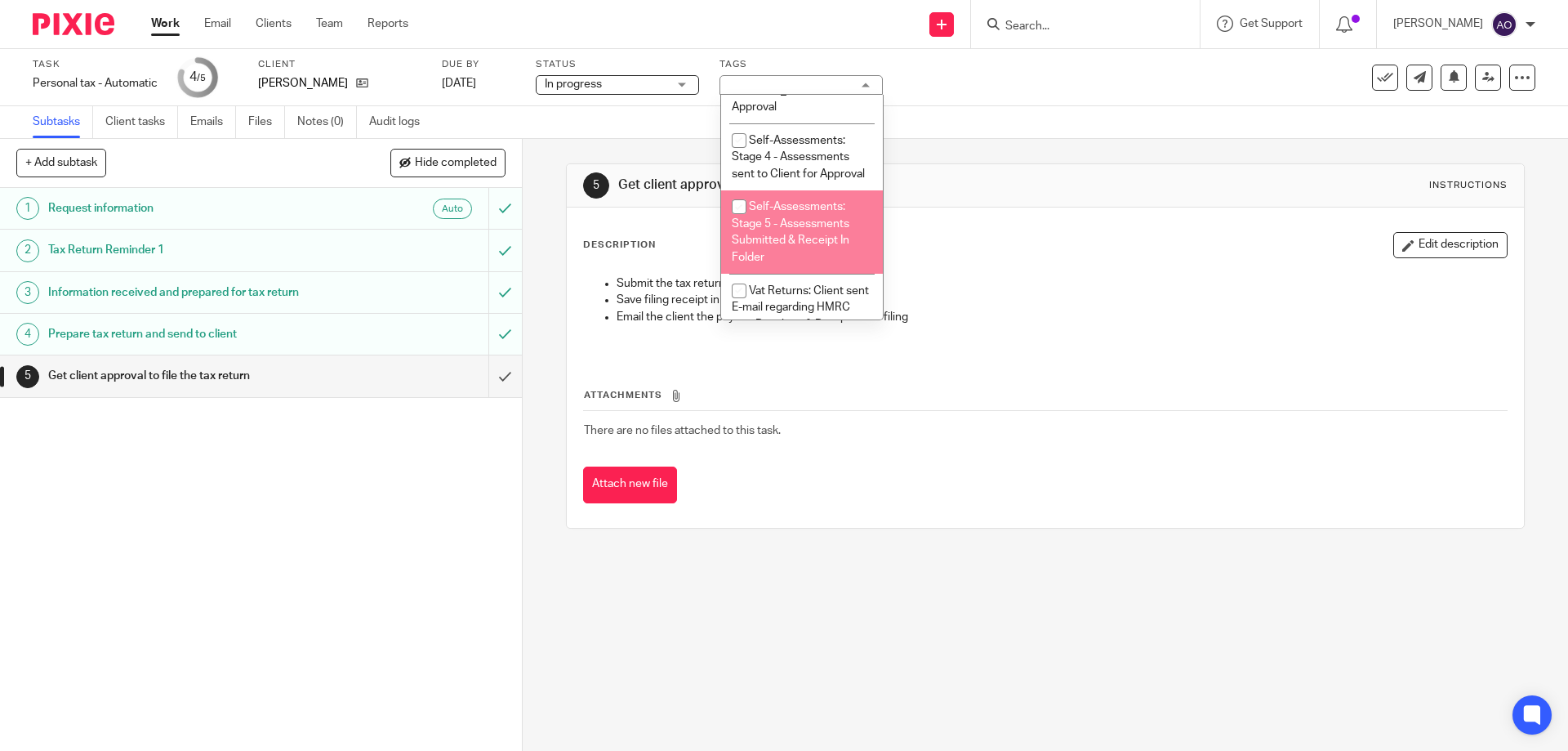
click at [743, 191] on input "checkbox" at bounding box center [740, 207] width 31 height 31
checkbox input "true"
click at [453, 495] on div "1 Request information Auto 2 Tax Return Reminder 1 3 Information received and p…" at bounding box center [261, 470] width 522 height 563
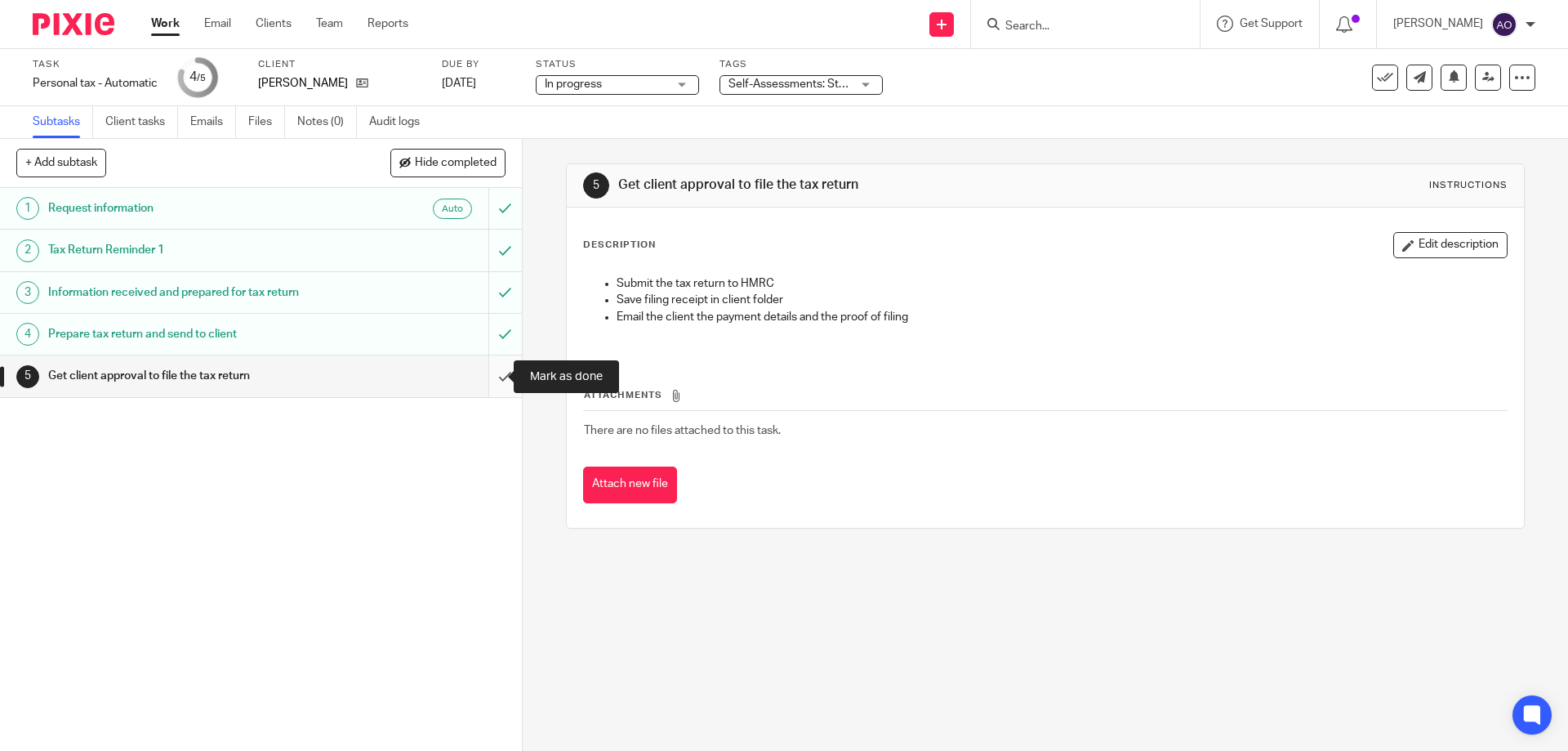
click at [486, 376] on input "submit" at bounding box center [261, 375] width 522 height 40
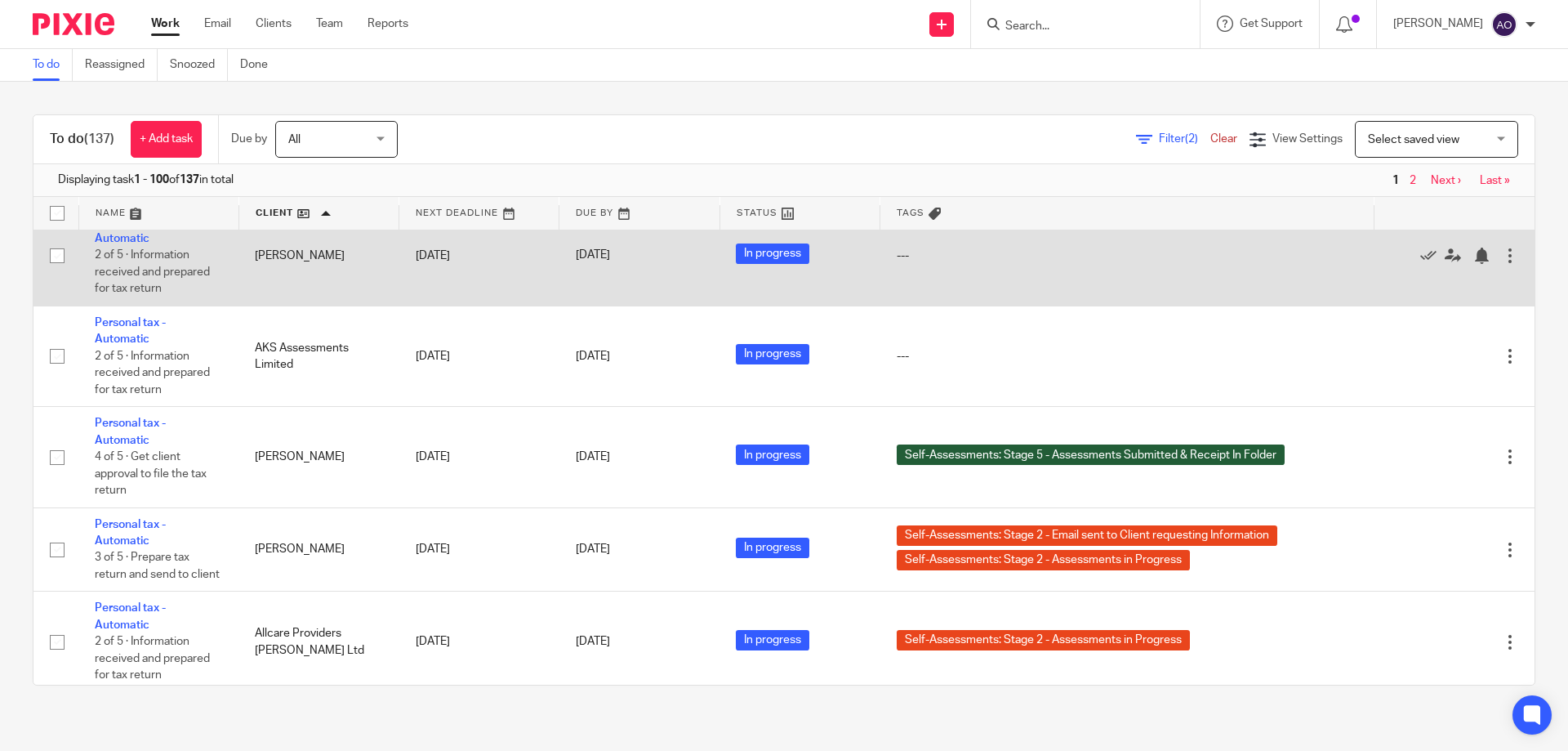
scroll to position [491, 0]
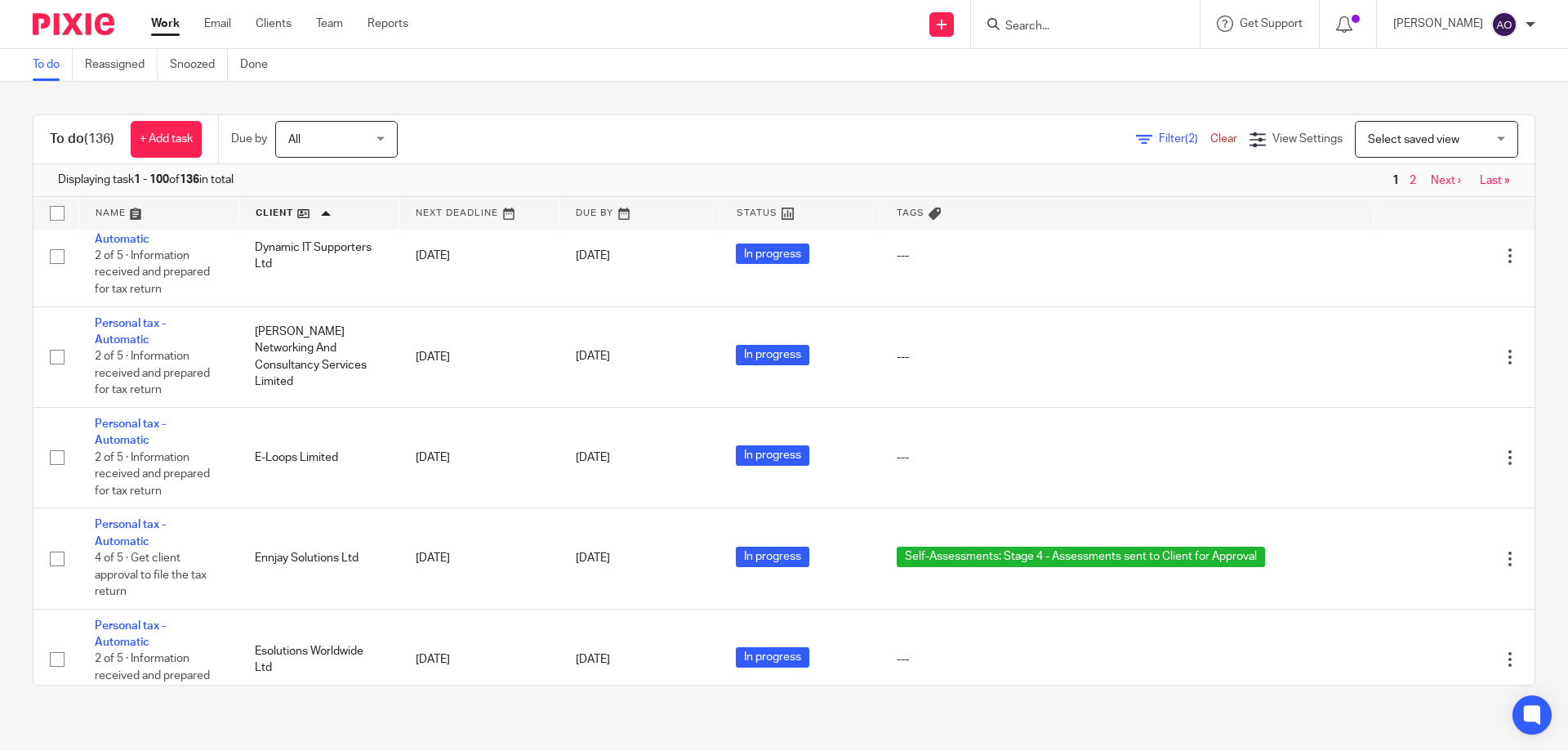
scroll to position [3515, 0]
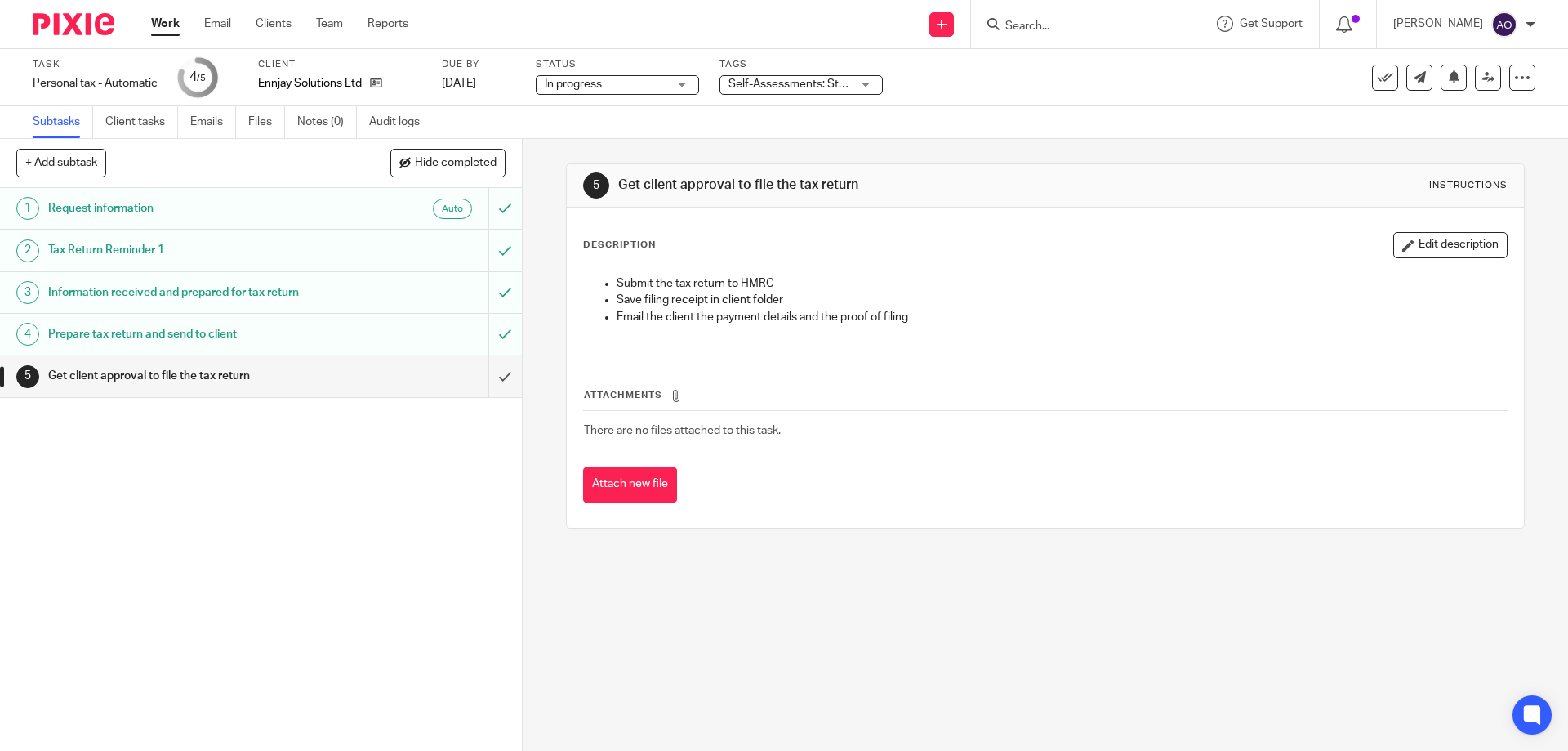
click at [869, 80] on div "Self-Assessments: Stage 4 - Assessments sent to Client for Approval" at bounding box center [802, 85] width 163 height 20
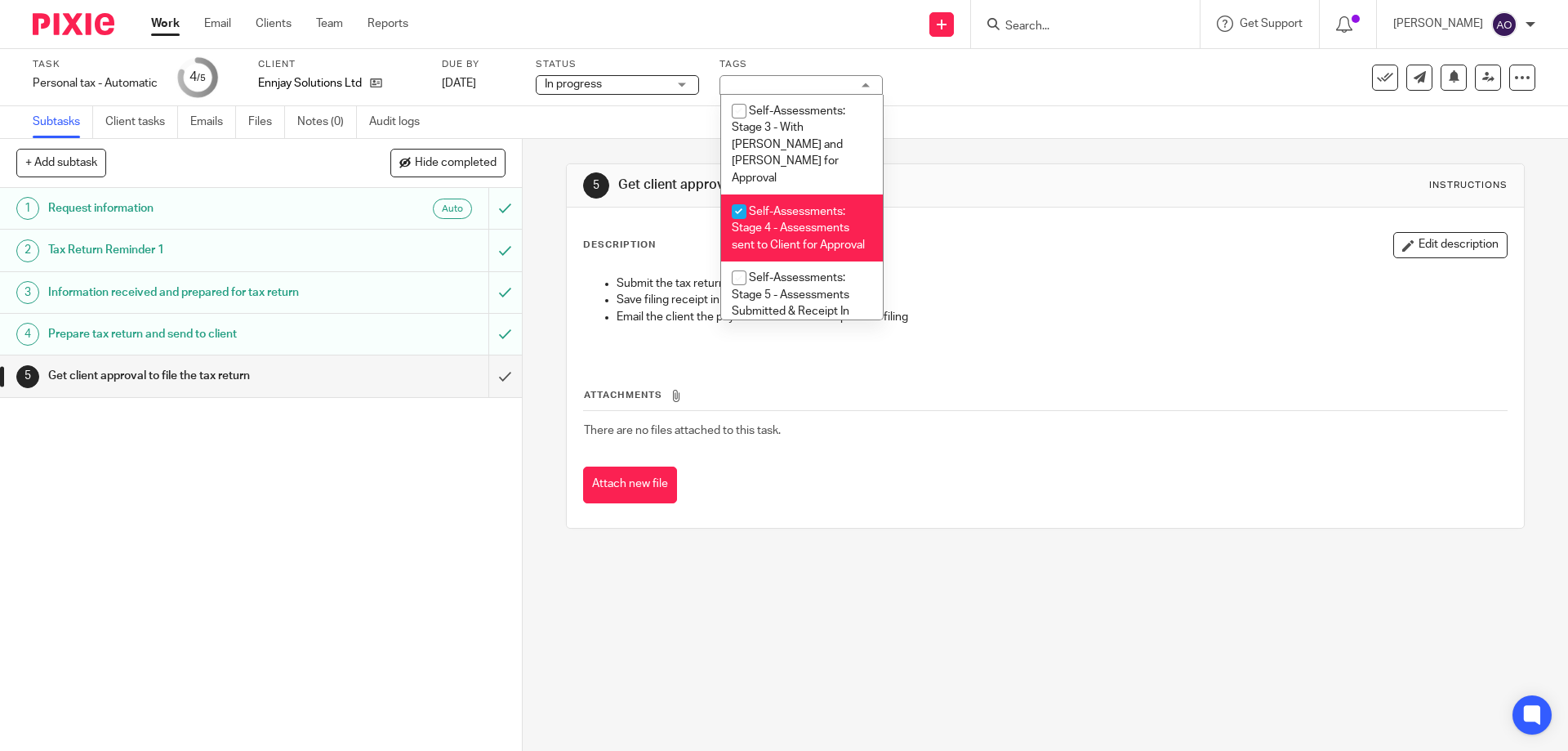
scroll to position [601, 0]
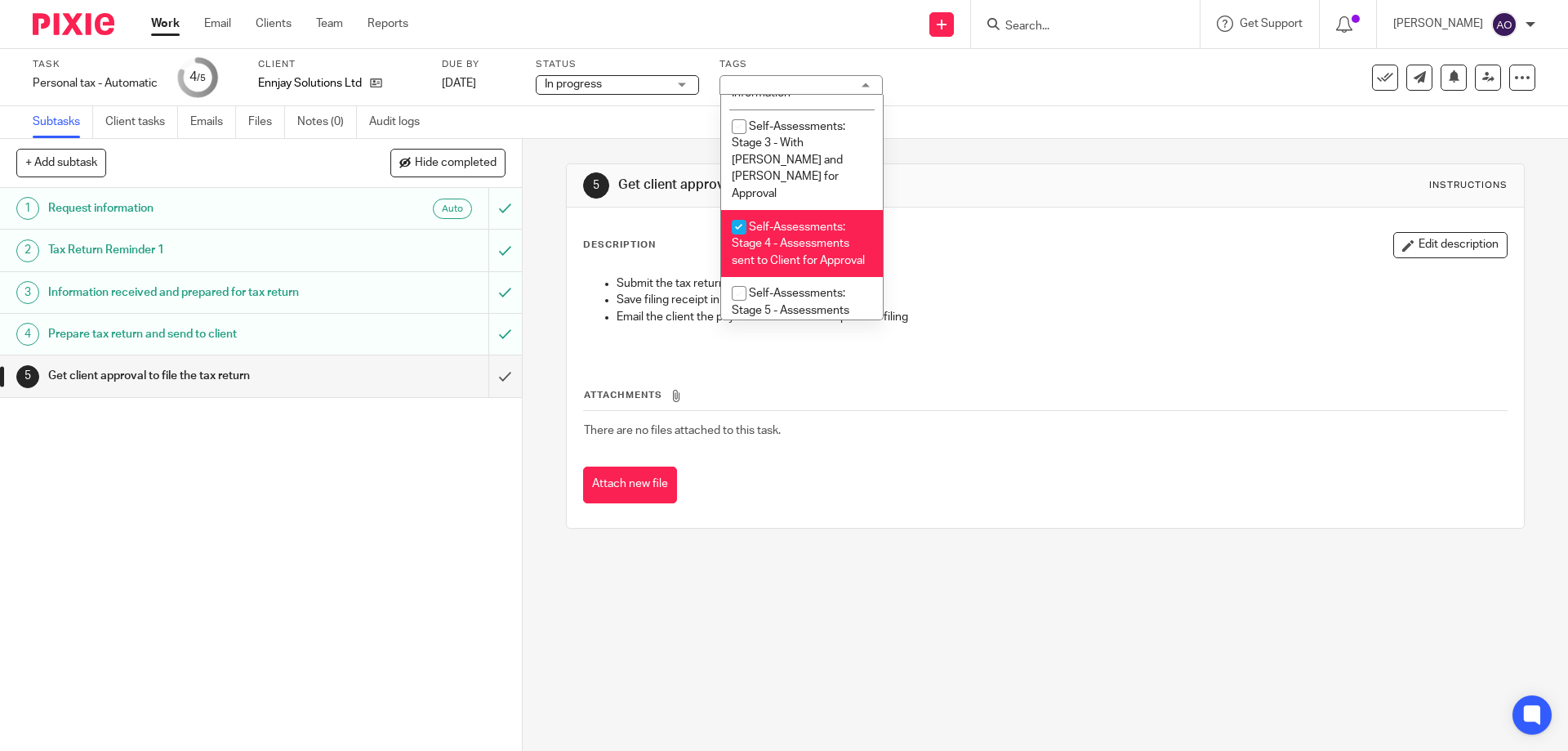
click at [735, 212] on input "checkbox" at bounding box center [740, 227] width 31 height 31
checkbox input "false"
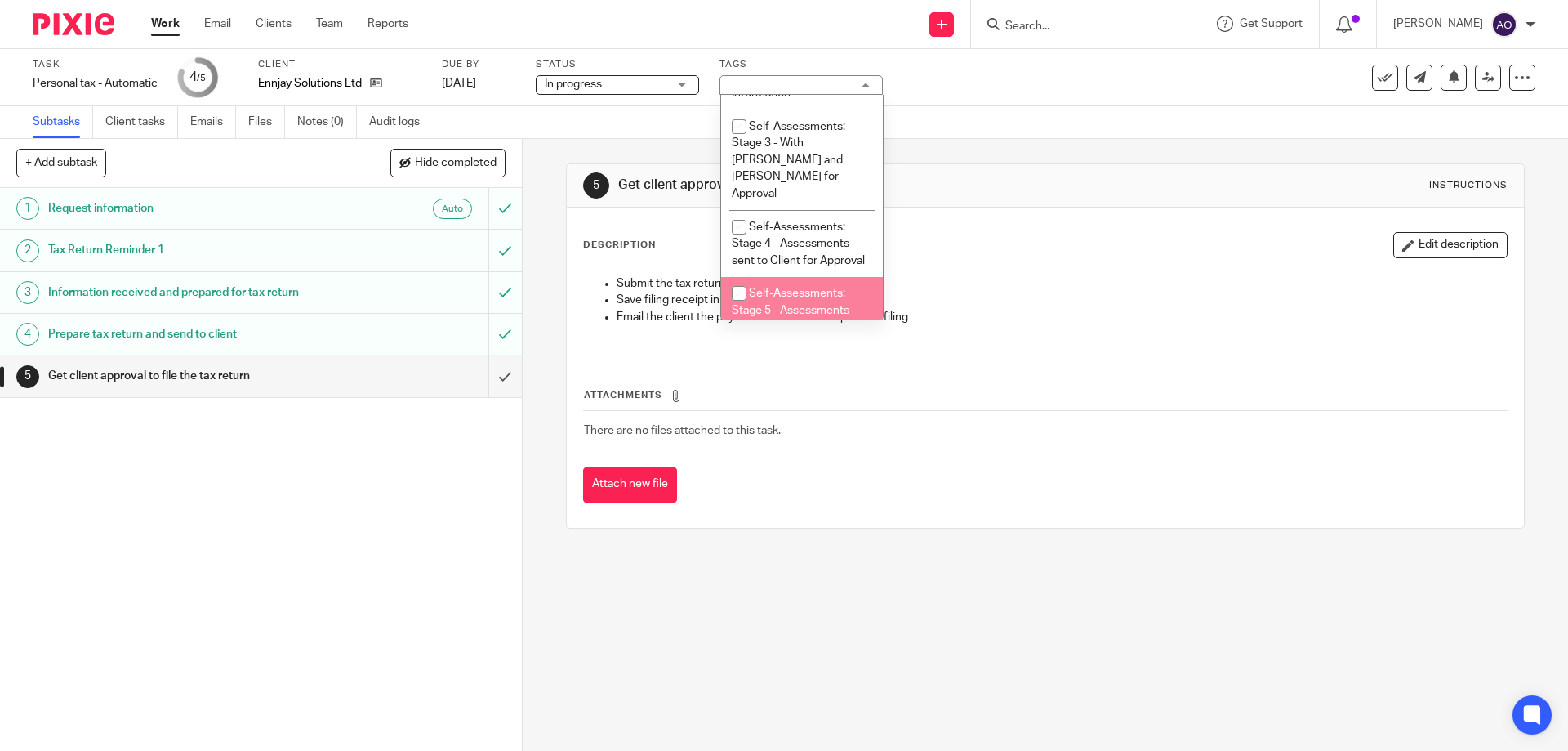
click at [737, 278] on input "checkbox" at bounding box center [740, 293] width 31 height 31
checkbox input "true"
click at [438, 555] on div "1 Request information Auto 2 Tax Return Reminder 1 3 Information received and p…" at bounding box center [261, 470] width 522 height 563
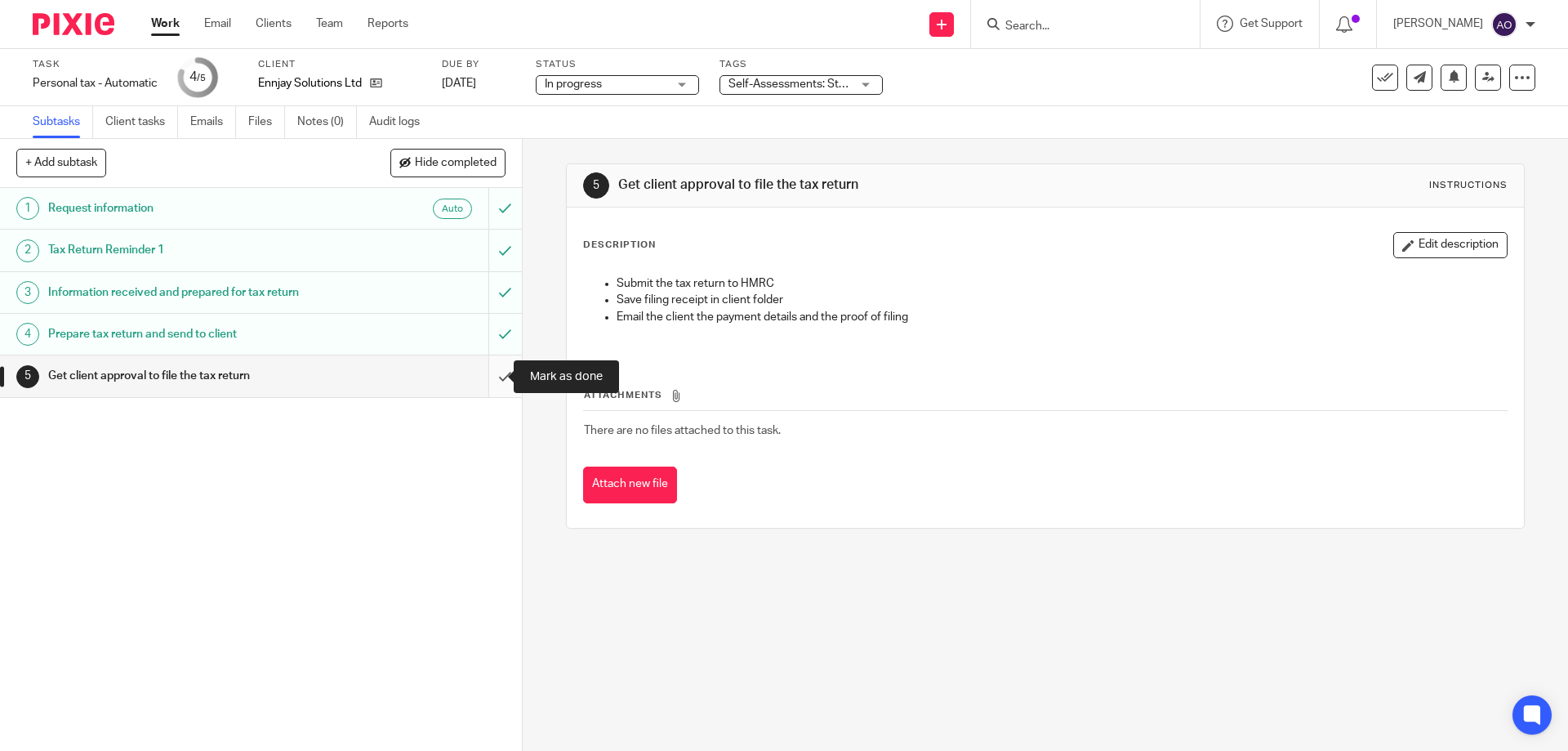
click at [482, 379] on input "submit" at bounding box center [261, 375] width 522 height 40
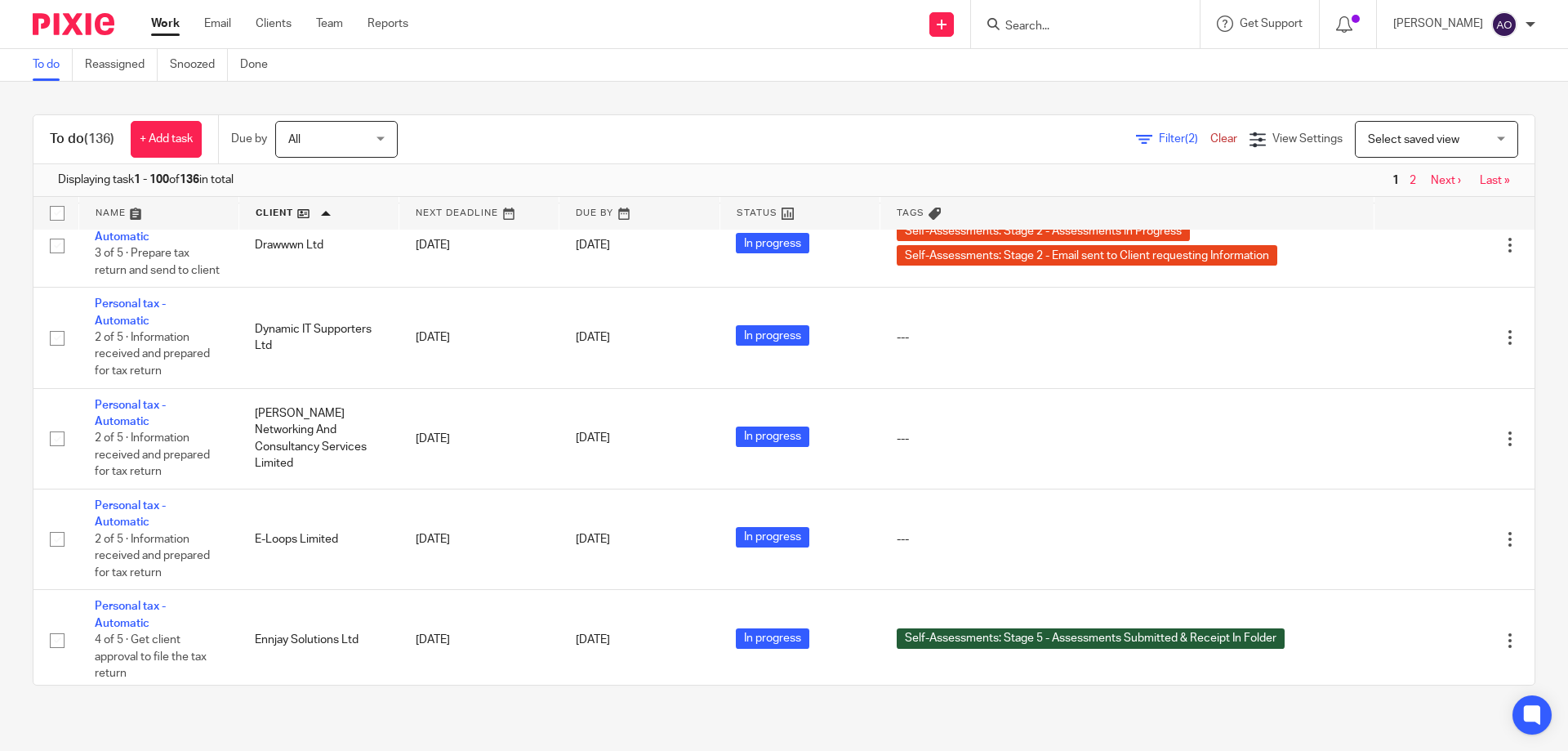
scroll to position [3515, 0]
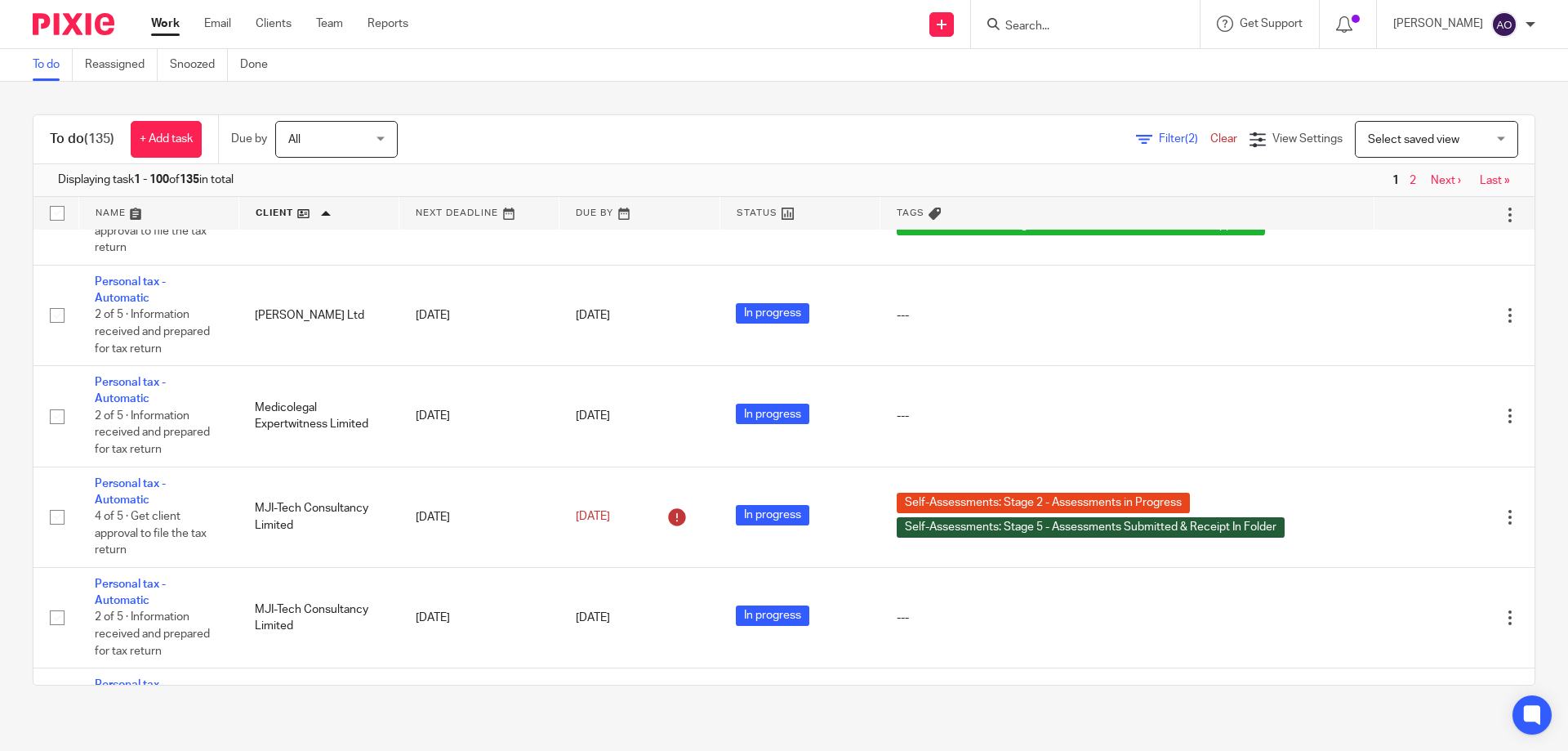
scroll to position [7519, 0]
